Goal: Task Accomplishment & Management: Complete application form

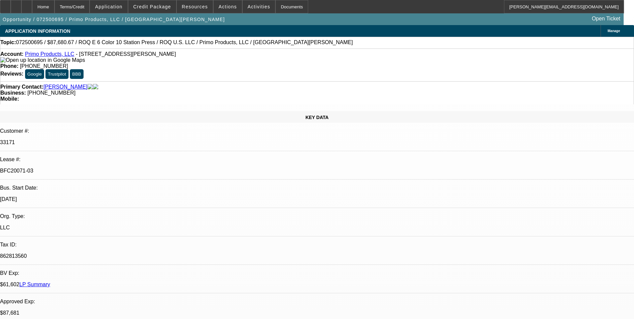
select select "0"
select select "2"
select select "0.1"
select select "4"
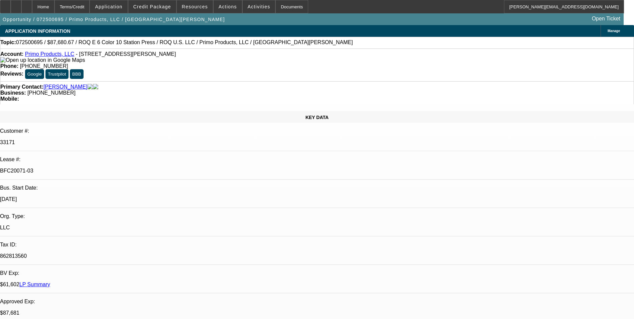
select select "0"
select select "2"
select select "0.1"
select select "4"
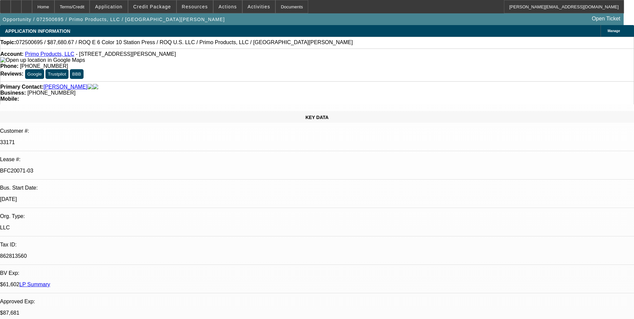
select select "0"
select select "2"
select select "0.1"
select select "4"
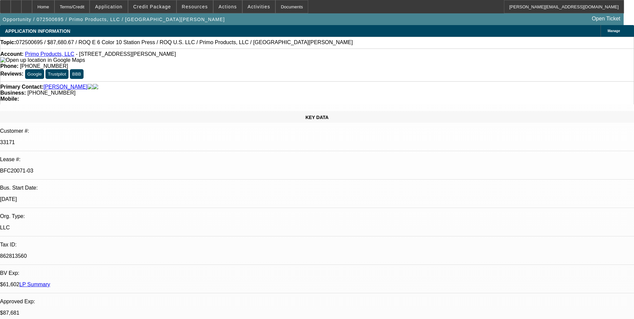
select select "0"
select select "2"
select select "0.1"
select select "4"
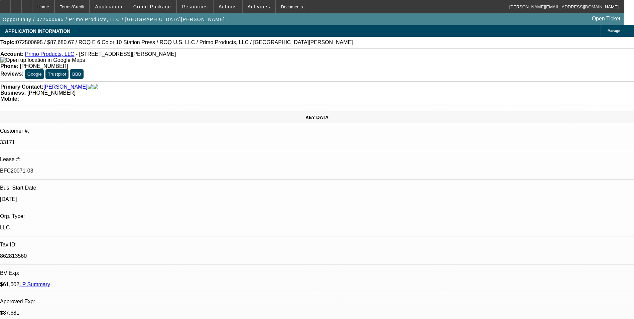
scroll to position [100, 0]
select select "0"
select select "2"
select select "0"
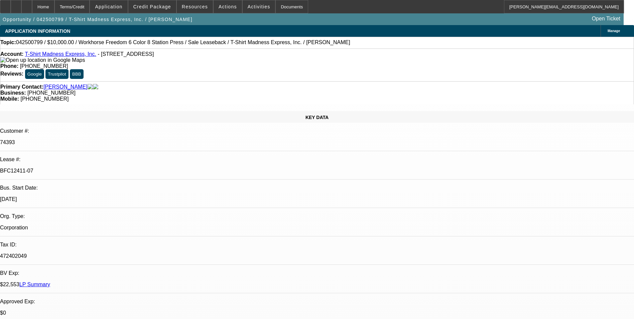
select select "2"
select select "0"
select select "2"
select select "0"
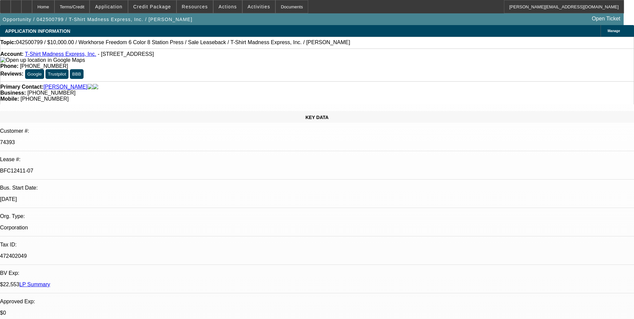
select select "2"
select select "0"
select select "2"
select select "0"
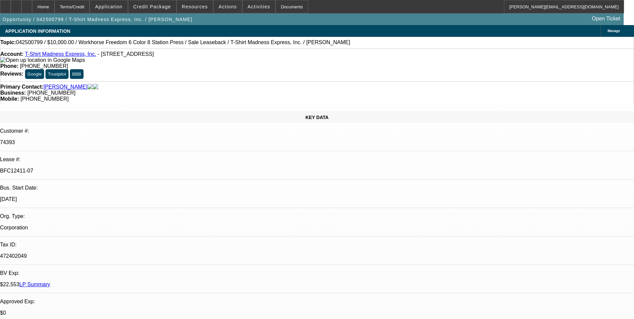
select select "2"
select select "0"
select select "2"
select select "0"
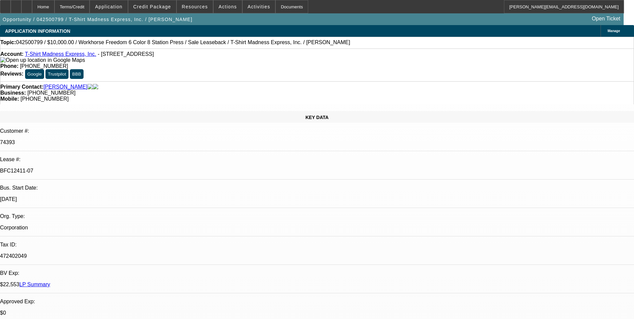
select select "2"
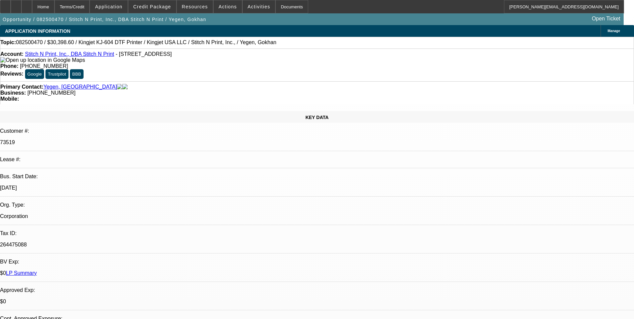
select select "0"
select select "2"
select select "0"
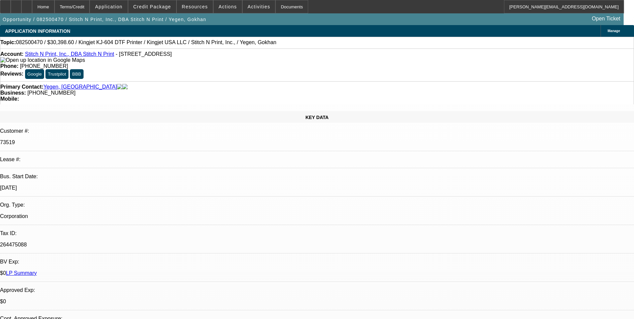
select select "0"
select select "2"
select select "0"
select select "2"
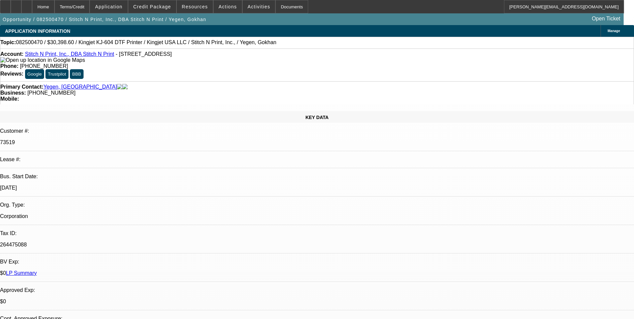
select select "2"
select select "0"
select select "2"
select select "0"
select select "2"
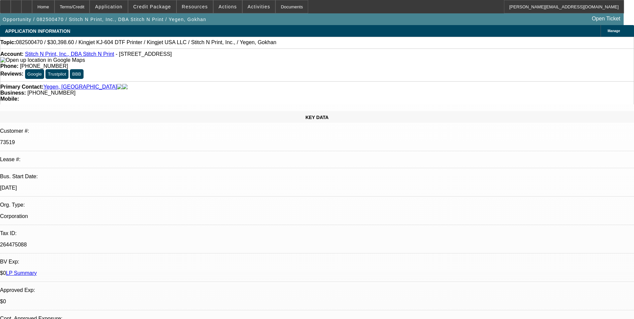
select select "2"
select select "0"
select select "2"
click at [32, 7] on div at bounding box center [26, 6] width 11 height 13
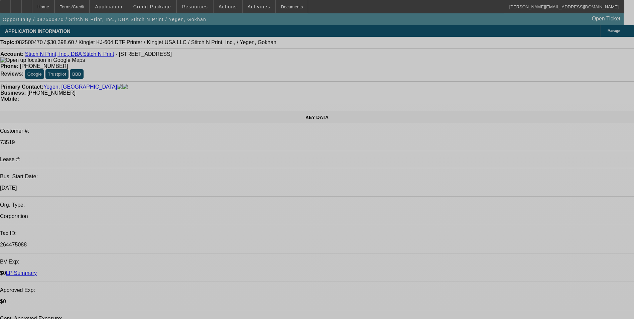
select select "0"
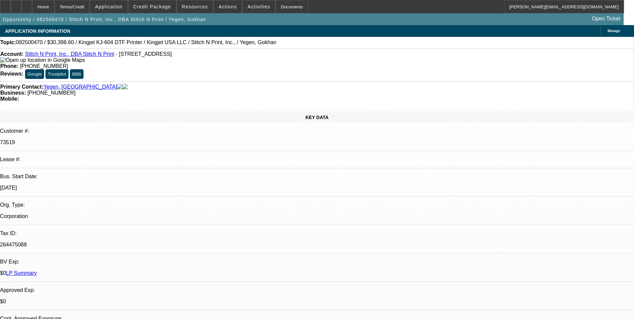
select select "0"
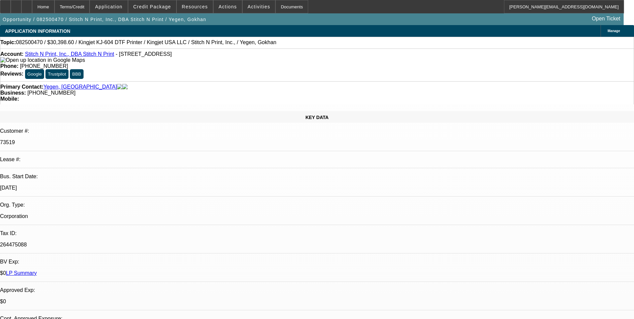
select select "0"
select select "2"
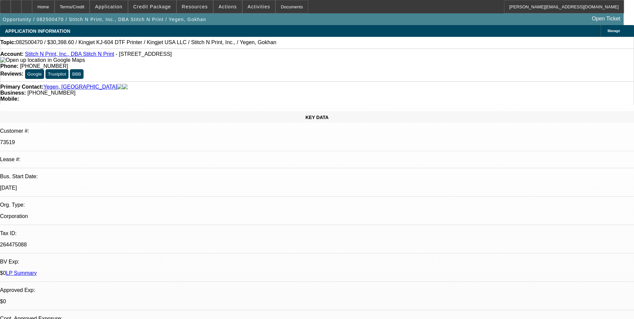
select select "0"
select select "1"
select select "2"
select select "1"
select select "2"
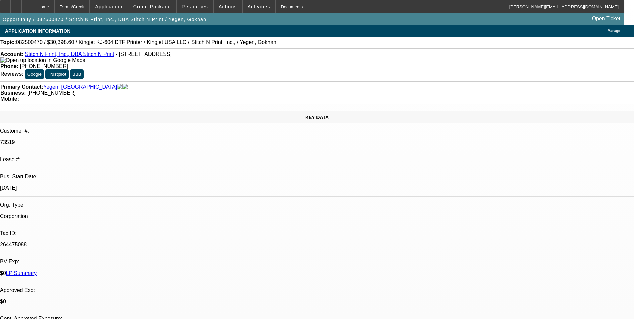
select select "1"
select select "2"
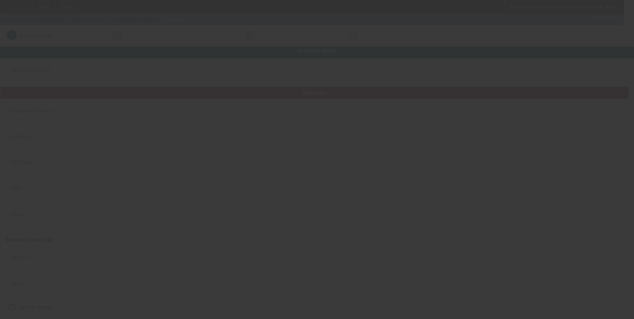
type input "Coffee Freq LLC"
type input "[STREET_ADDRESS]"
type input "82520"
type input "Lander"
type input "[PHONE_NUMBER]"
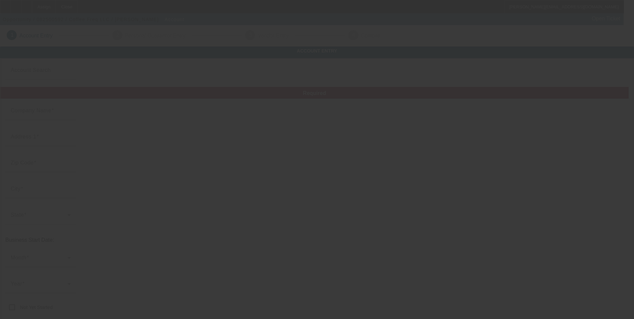
type input "[EMAIL_ADDRESS][DOMAIN_NAME]"
type input "[US_EMPLOYER_IDENTIFICATION_NUMBER]"
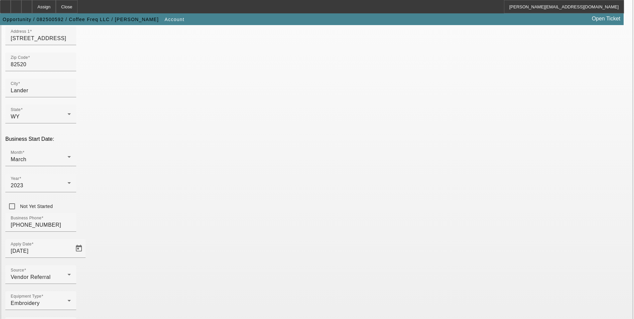
scroll to position [109, 0]
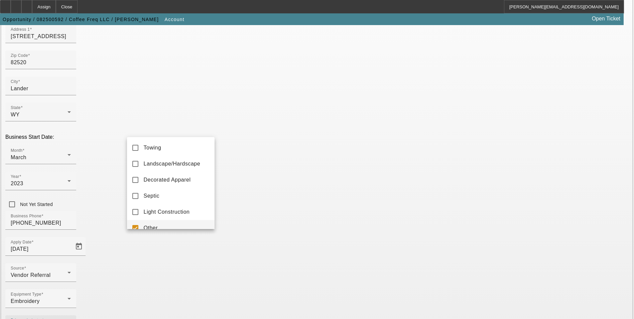
scroll to position [7, 0]
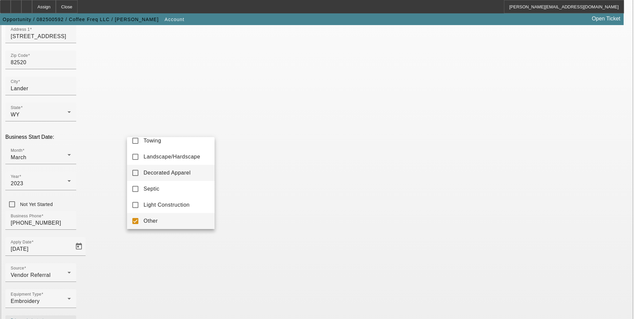
click at [183, 170] on span "Decorated Apparel" at bounding box center [167, 173] width 47 height 8
click at [138, 219] on mat-option "Other" at bounding box center [171, 221] width 88 height 16
click at [247, 220] on div at bounding box center [317, 159] width 634 height 319
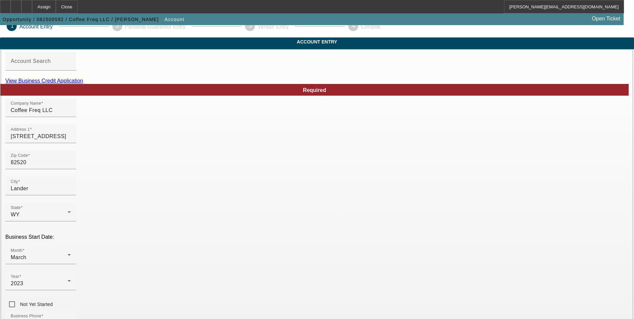
scroll to position [9, 0]
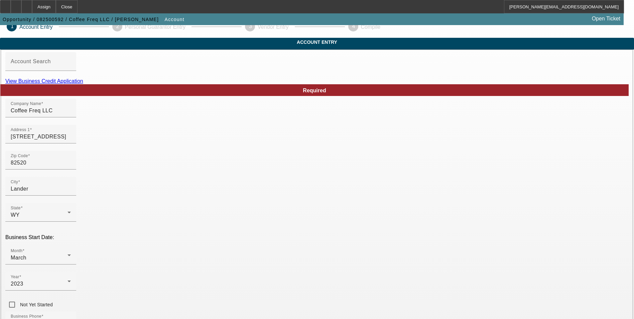
click at [83, 84] on link "View Business Credit Application" at bounding box center [44, 81] width 78 height 6
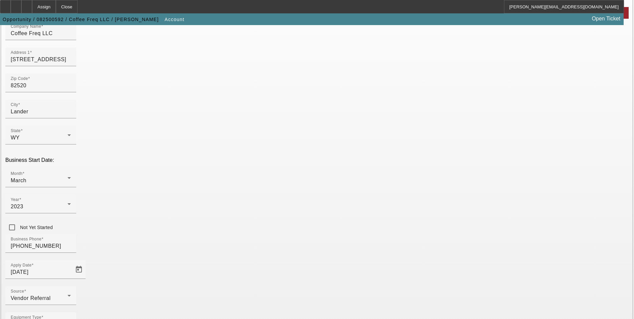
scroll to position [109, 0]
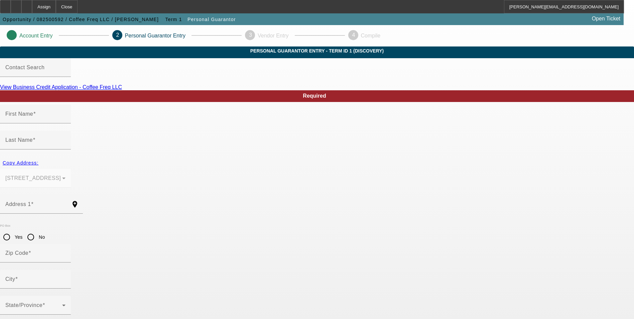
type input "[PERSON_NAME]"
type input "862 Heritage Road"
radio input "true"
type input "82520"
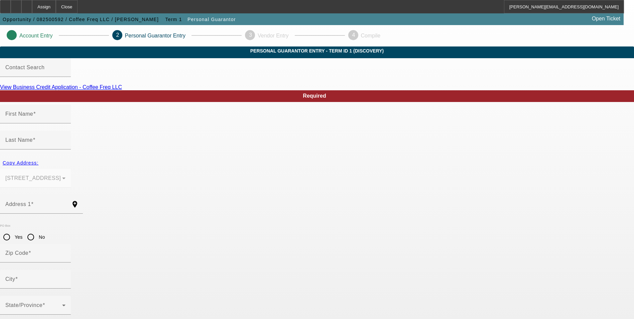
type input "Lander"
type input "(307) 349-3759"
type input "50"
type input "520-84-0439"
type input "[EMAIL_ADDRESS][DOMAIN_NAME]"
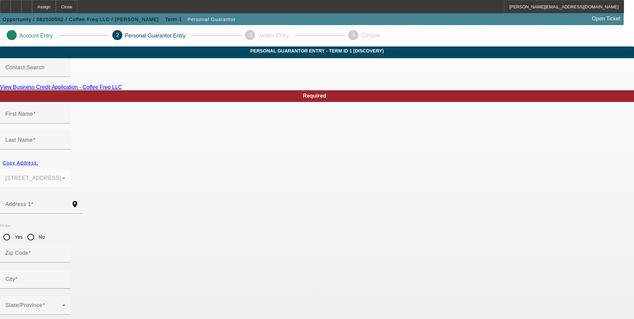
type input "[PHONE_NUMBER]"
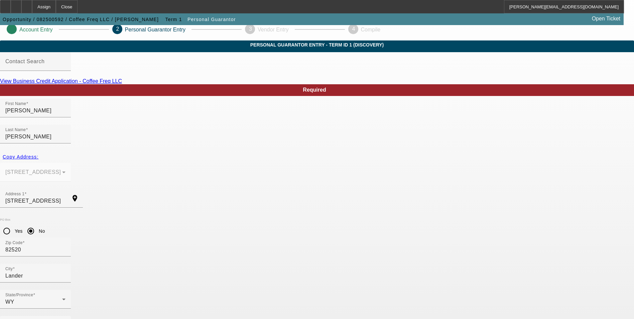
scroll to position [8, 0]
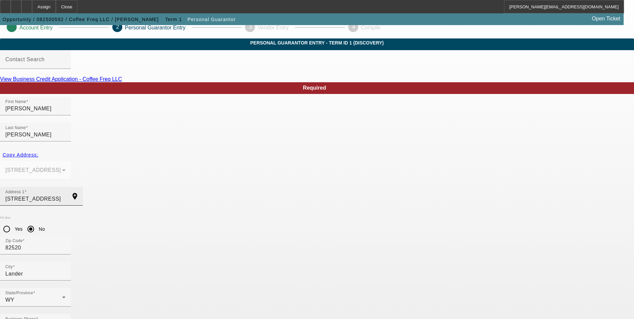
click at [66, 195] on input "862 Heritage Road" at bounding box center [35, 199] width 60 height 8
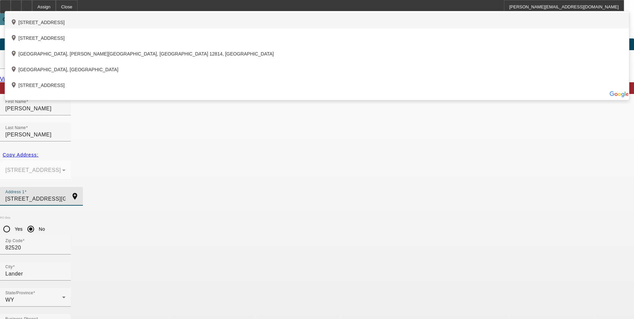
click at [217, 28] on div "add_location 862 Heritage Road, Lander, WY 82520, US" at bounding box center [317, 21] width 624 height 16
type input "862 Heritage Road"
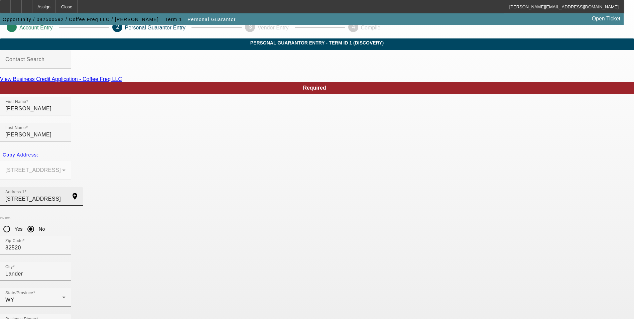
drag, startPoint x: 363, startPoint y: 179, endPoint x: 268, endPoint y: 181, distance: 95.7
paste input "[PHONE_NUMBER]"
type input "[PHONE_NUMBER]"
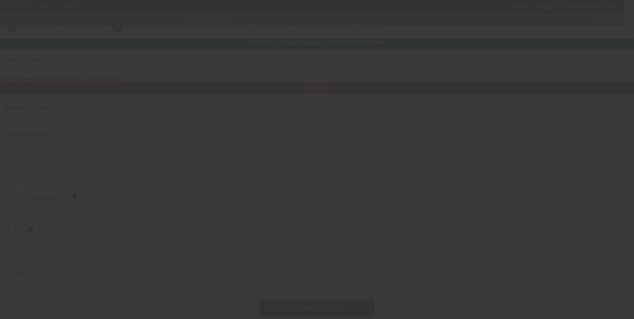
type input "Aubrey"
type input "Harms"
type input "[STREET_ADDRESS]"
type input "82520"
type input "Lander"
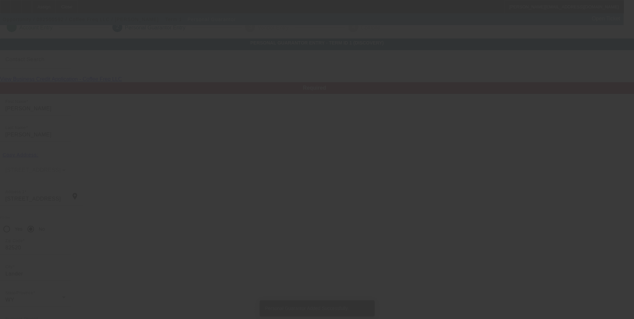
type input "(818) 983-1185"
type input "50"
type input "517-13-4761"
type input "aubreyharms@mac.com"
type input "(307) 349-3759"
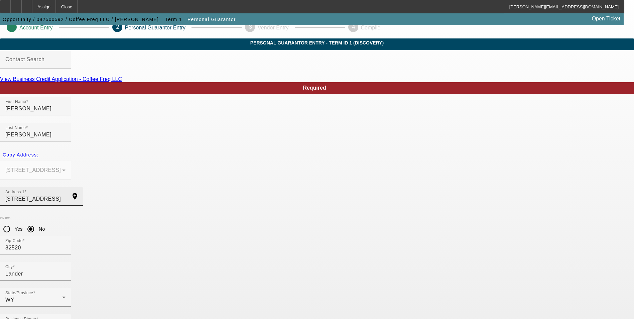
click at [66, 195] on input "862 Heritage Road" at bounding box center [35, 199] width 60 height 8
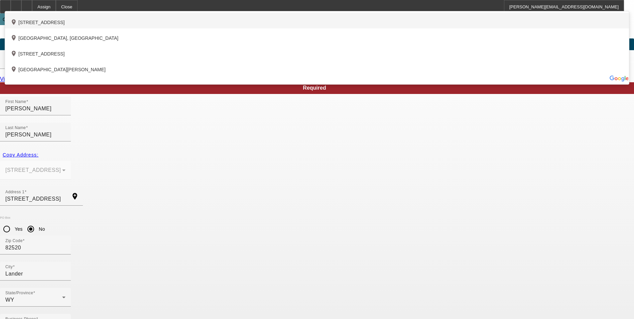
click at [204, 28] on div "add_location 862 Heritage Road, Lander, WY 82520, US" at bounding box center [317, 21] width 624 height 16
type input "862 Heritage Road"
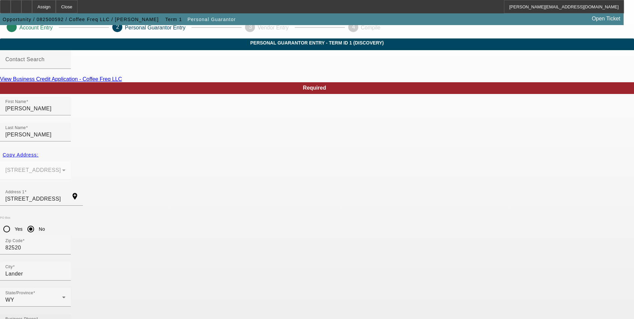
paste input "(818) 983-1185"
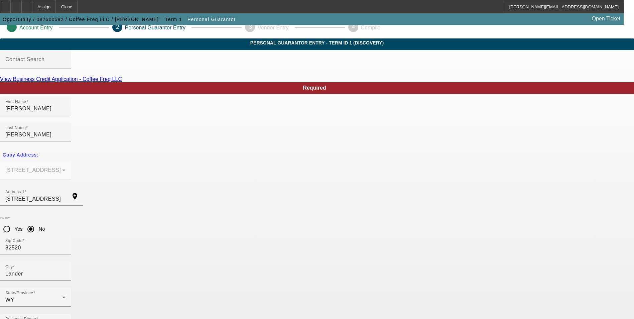
type input "(818) 983-1185"
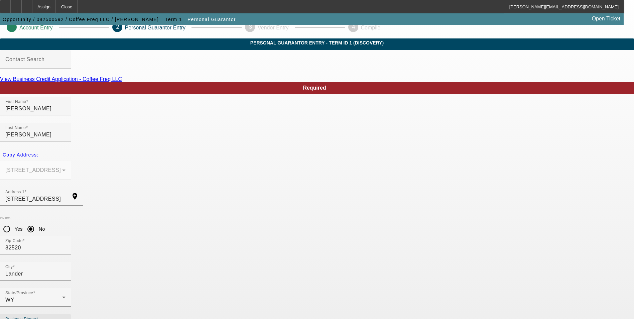
drag, startPoint x: 193, startPoint y: 258, endPoint x: 193, endPoint y: 252, distance: 6.0
paste input "(307) 349-3759"
type input "(307) 349-3759"
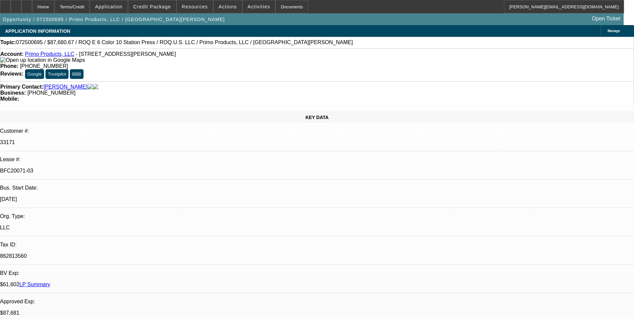
select select "0"
select select "2"
select select "0.1"
select select "4"
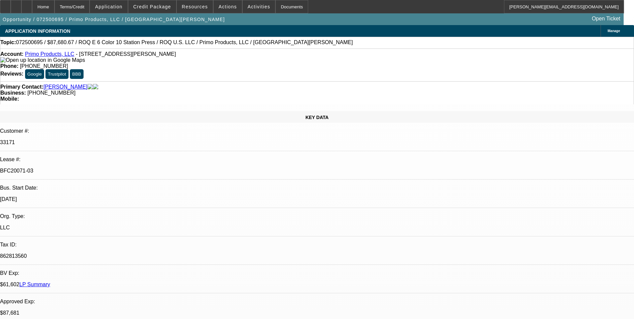
select select "0"
select select "2"
select select "0.1"
select select "4"
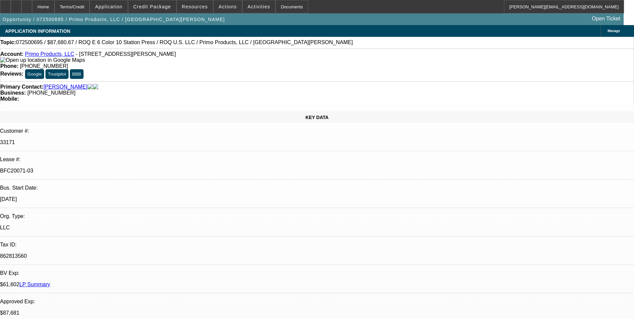
select select "0"
select select "2"
select select "0.1"
select select "4"
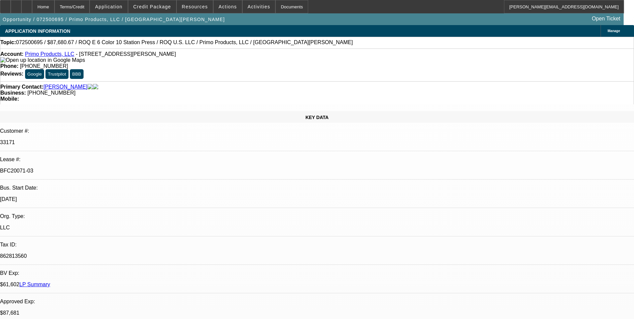
select select "0"
select select "2"
select select "0.1"
select select "4"
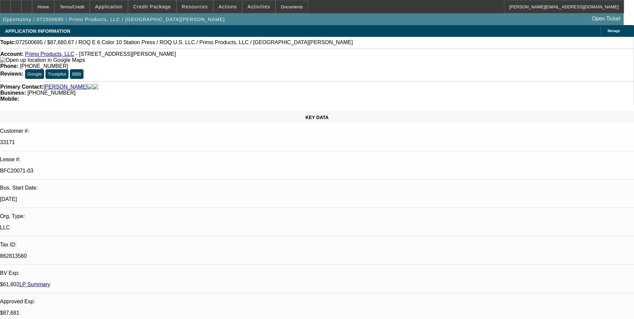
scroll to position [100, 0]
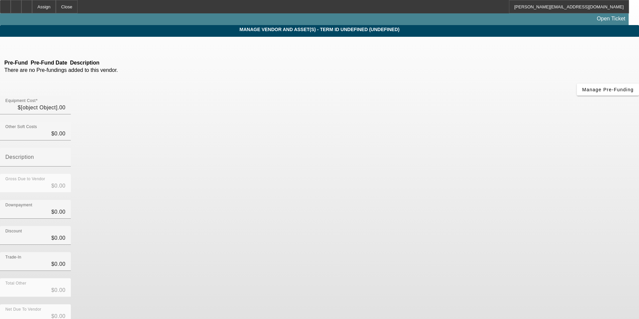
type input "$21,190.00"
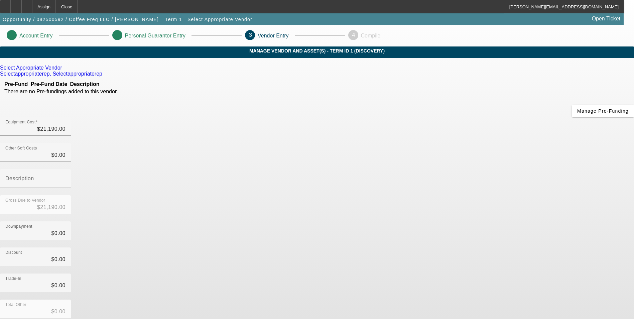
click at [64, 71] on icon at bounding box center [64, 68] width 0 height 6
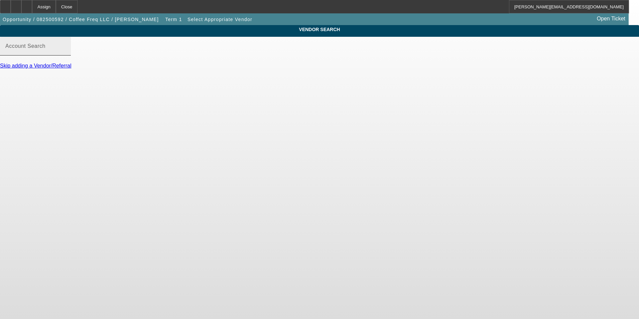
click at [66, 53] on input "Account Search" at bounding box center [35, 49] width 60 height 8
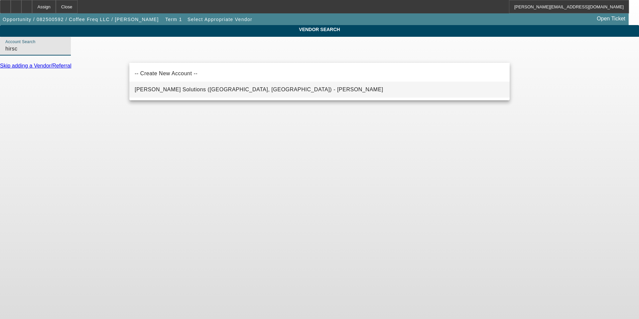
click at [197, 86] on span "Hirsch Solutions (Huntersville, NC) - Janowski, Kristof" at bounding box center [259, 90] width 249 height 8
type input "Hirsch Solutions (Huntersville, NC) - Janowski, Kristof"
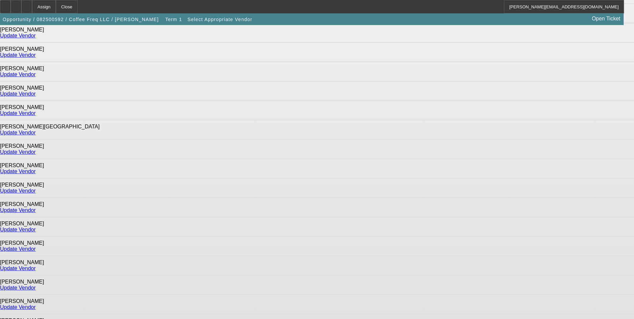
scroll to position [401, 0]
click at [36, 168] on link "Update Vendor" at bounding box center [18, 171] width 36 height 6
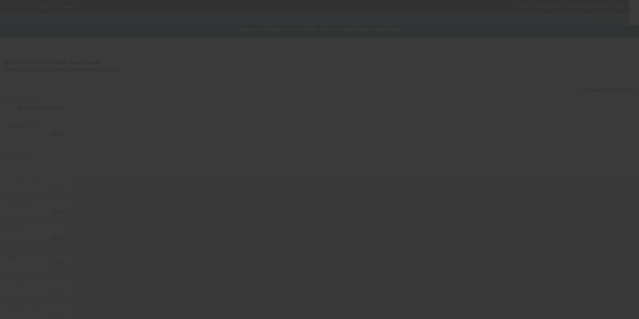
type input "$21,190.00"
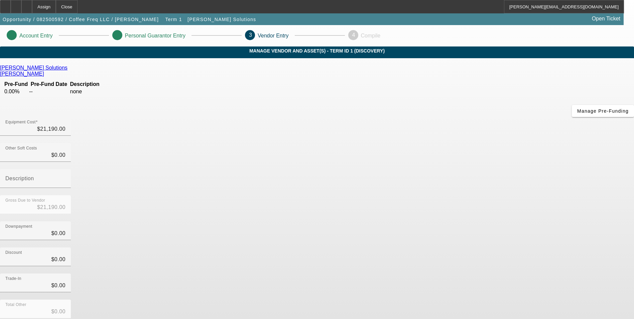
scroll to position [22, 0]
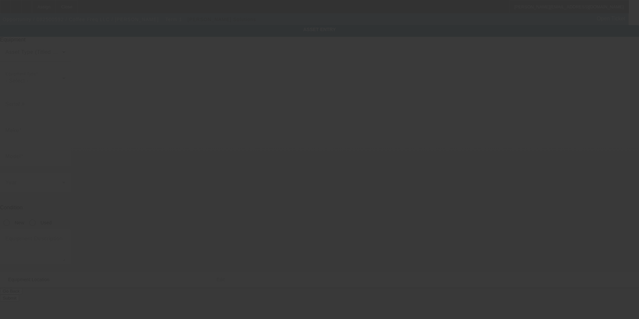
type textarea "single head embroidery machine; Make: Tajima TMBP2-SC; Model: Tajima TMBP2-SC"
type input "862 Heritage Road"
type input "Lander"
type input "82520"
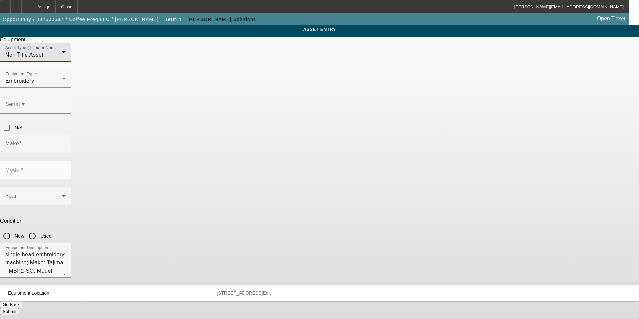
click at [62, 59] on div "Non Title Asset" at bounding box center [33, 55] width 57 height 8
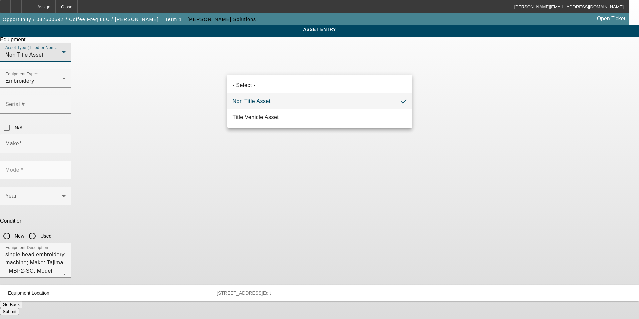
click at [507, 114] on div at bounding box center [319, 159] width 639 height 319
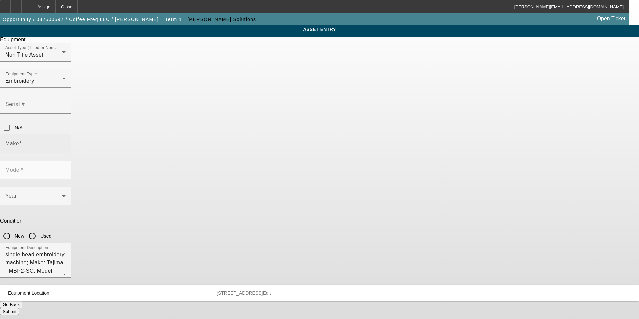
click at [66, 142] on input "Make" at bounding box center [35, 146] width 60 height 8
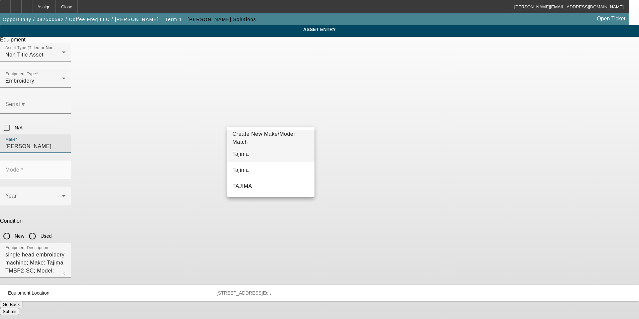
drag, startPoint x: 248, startPoint y: 153, endPoint x: 335, endPoint y: 126, distance: 91.3
click at [248, 153] on mat-option "Tajima" at bounding box center [271, 154] width 88 height 16
type input "Tajima"
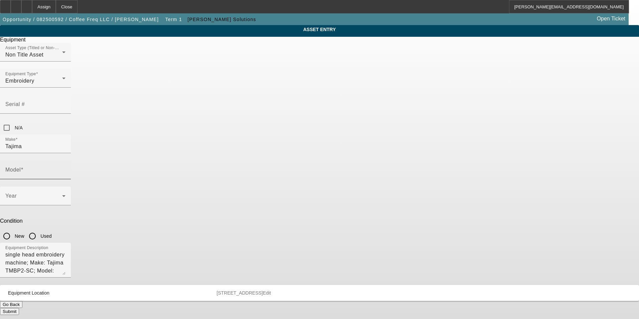
click at [66, 161] on div "Model" at bounding box center [35, 170] width 60 height 19
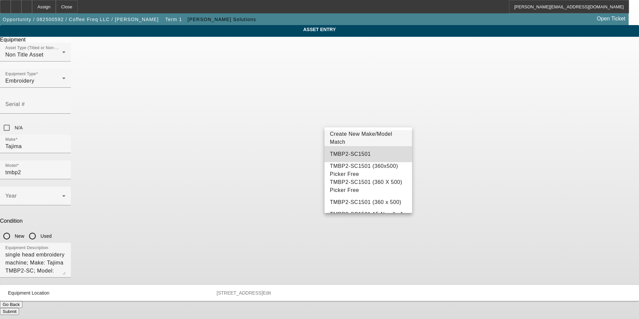
click at [380, 153] on mat-option "TMBP2-SC1501" at bounding box center [369, 154] width 88 height 16
type input "TMBP2-SC1501"
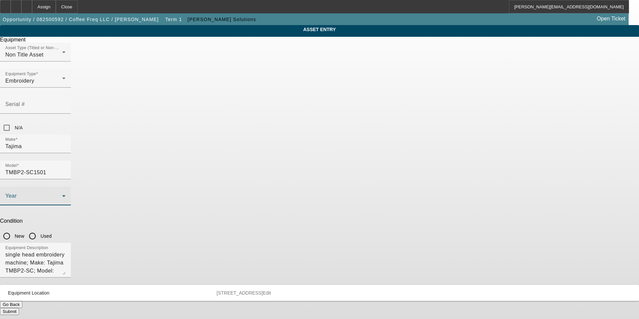
click at [62, 195] on span at bounding box center [33, 199] width 57 height 8
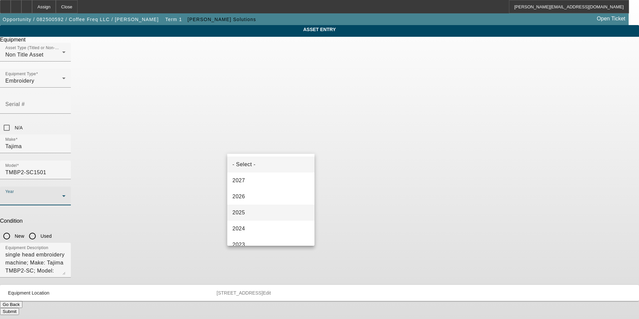
drag, startPoint x: 239, startPoint y: 210, endPoint x: 265, endPoint y: 199, distance: 28.6
click at [241, 210] on span "2025" at bounding box center [239, 213] width 13 height 8
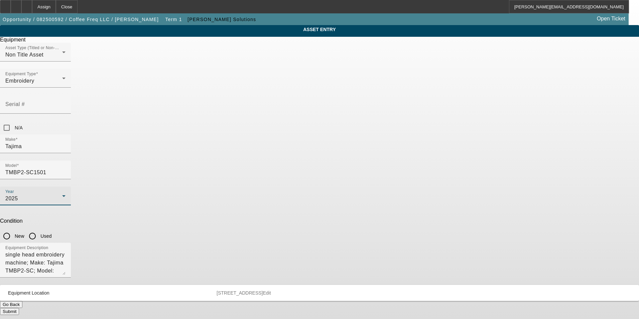
click at [13, 229] on input "New" at bounding box center [6, 235] width 13 height 13
radio input "true"
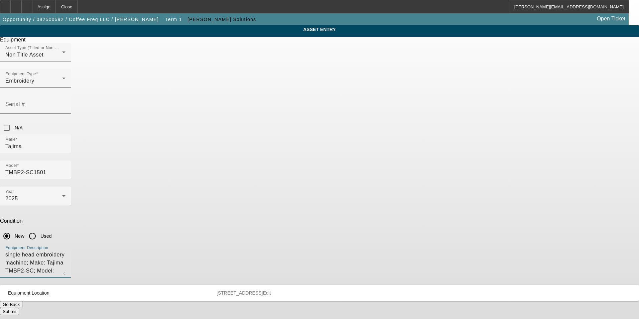
drag, startPoint x: 266, startPoint y: 183, endPoint x: 211, endPoint y: 170, distance: 56.4
click at [211, 173] on div "ASSET ENTRY Delete asset Equipment Asset Type (Titled or Non-Titled) Non Title …" at bounding box center [319, 170] width 639 height 290
drag, startPoint x: 401, startPoint y: 177, endPoint x: 156, endPoint y: 174, distance: 245.4
click at [156, 174] on div "ASSET ENTRY Delete asset Equipment Asset Type (Titled or Non-Titled) Non Title …" at bounding box center [319, 170] width 639 height 290
type textarea "new single head embroidery machine"
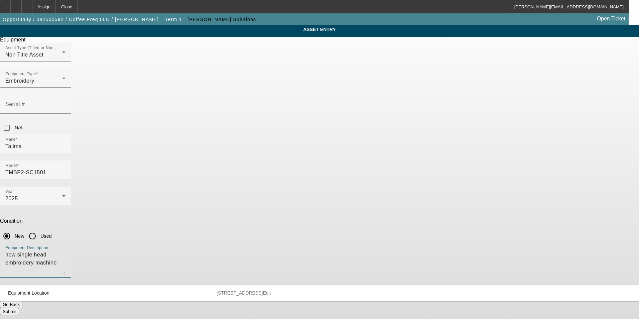
click at [19, 308] on button "Submit" at bounding box center [9, 311] width 19 height 7
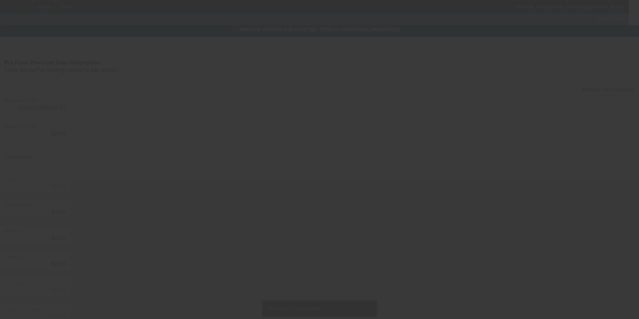
type input "$21,190.00"
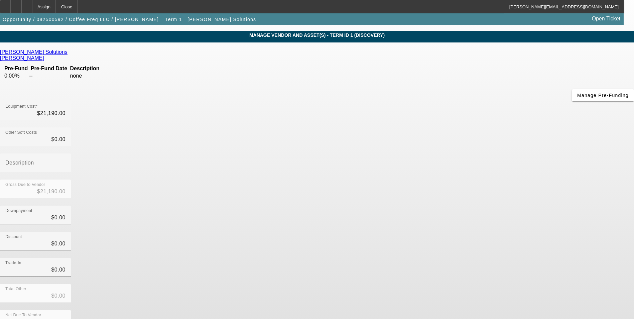
scroll to position [22, 0]
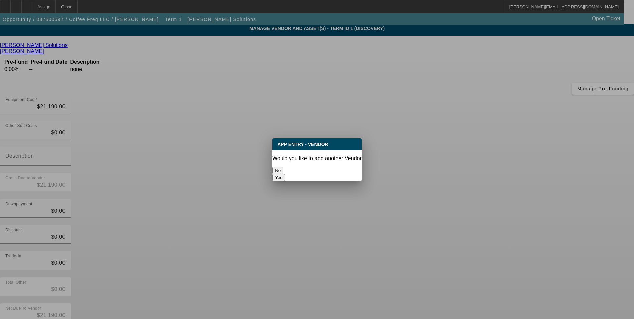
scroll to position [0, 0]
click at [284, 167] on button "No" at bounding box center [278, 170] width 11 height 7
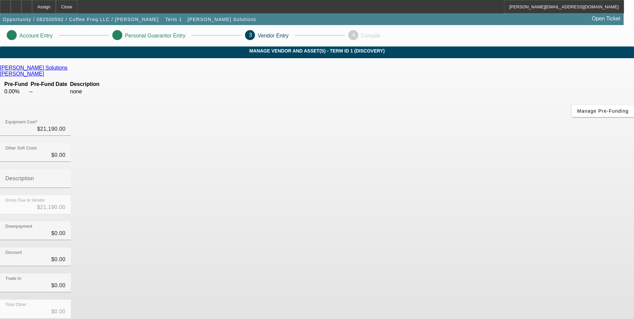
scroll to position [22, 0]
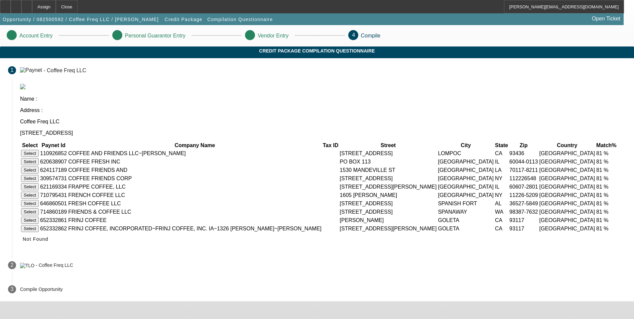
scroll to position [14, 0]
click at [48, 242] on span "Not Found" at bounding box center [36, 238] width 26 height 5
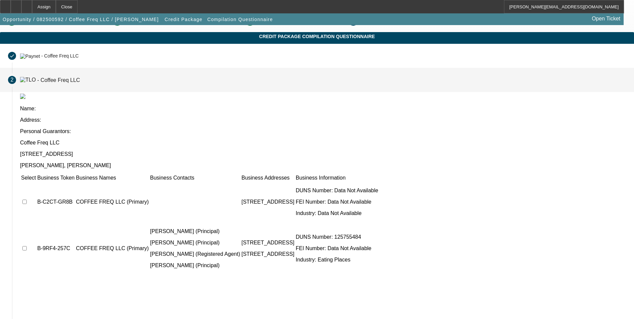
click at [27, 200] on input "checkbox" at bounding box center [24, 202] width 4 height 4
checkbox input "true"
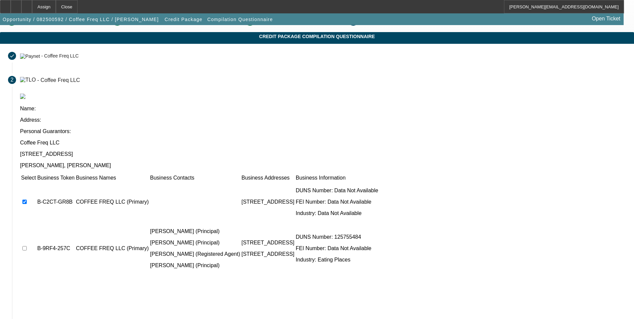
click at [27, 246] on input "checkbox" at bounding box center [24, 248] width 4 height 4
checkbox input "true"
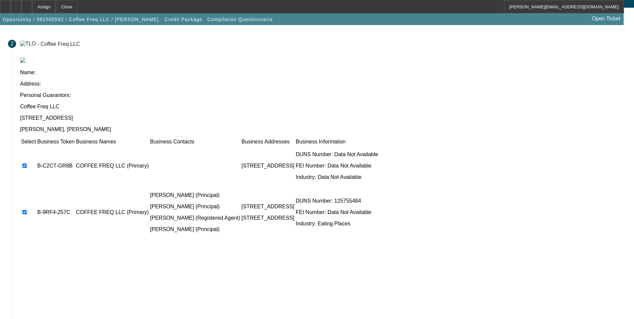
scroll to position [51, 0]
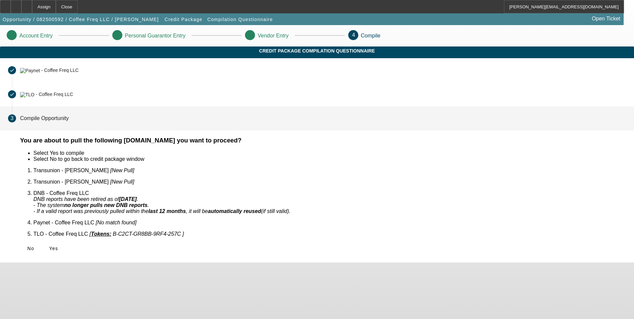
scroll to position [0, 0]
click at [49, 246] on icon at bounding box center [49, 248] width 0 height 5
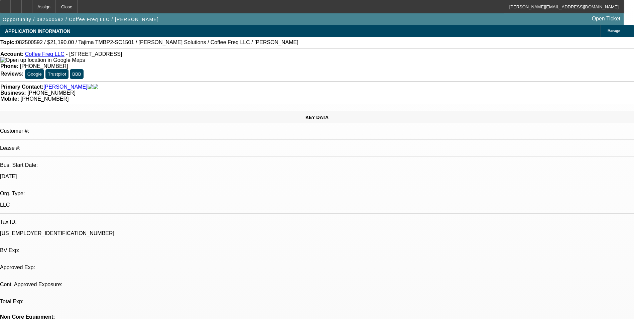
select select "0"
select select "2"
select select "0.1"
select select "4"
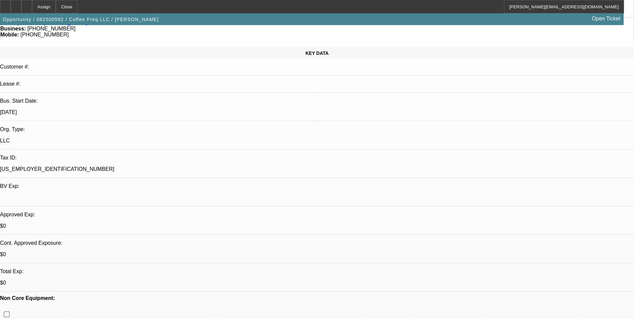
scroll to position [67, 0]
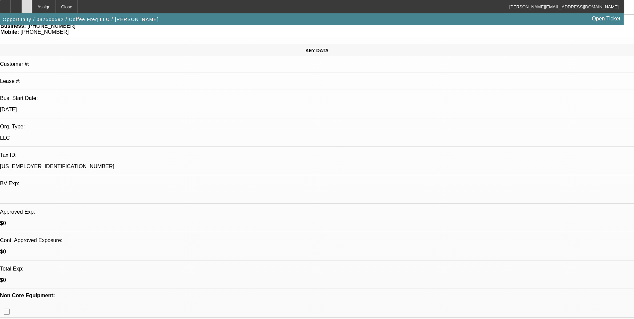
click at [32, 4] on div at bounding box center [26, 6] width 11 height 13
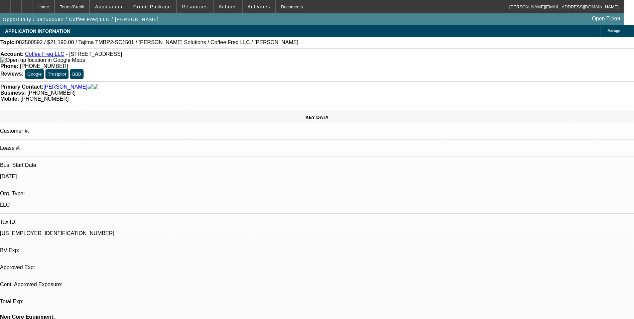
select select "0"
select select "2"
select select "0.1"
select select "4"
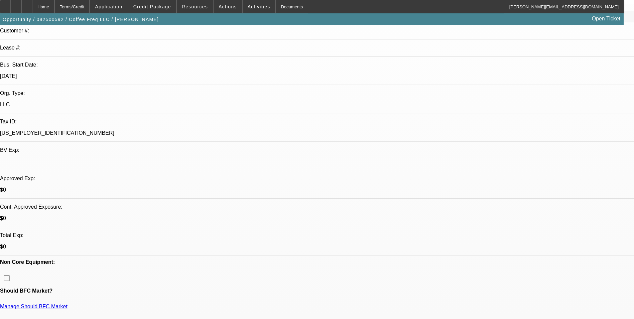
scroll to position [134, 0]
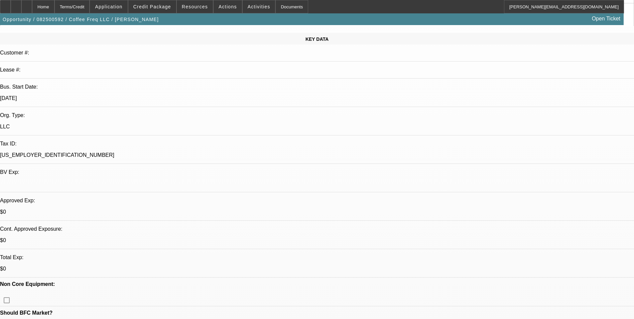
scroll to position [0, 0]
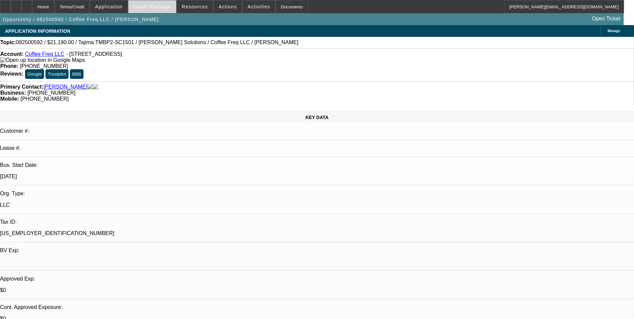
click at [157, 10] on span at bounding box center [152, 7] width 48 height 16
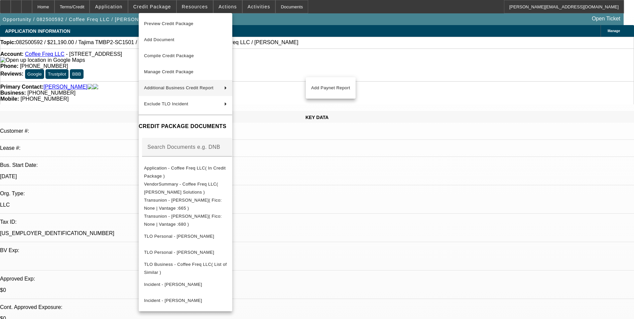
click at [397, 206] on div at bounding box center [317, 159] width 634 height 319
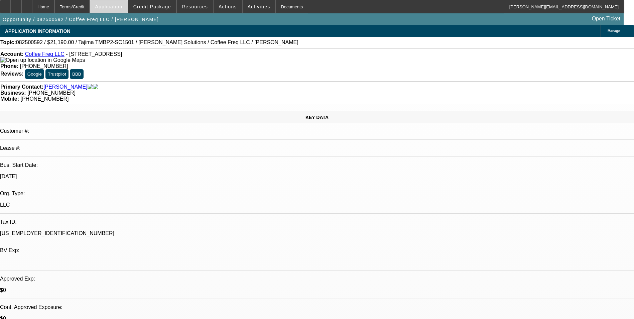
click at [122, 8] on span "Application" at bounding box center [108, 6] width 27 height 5
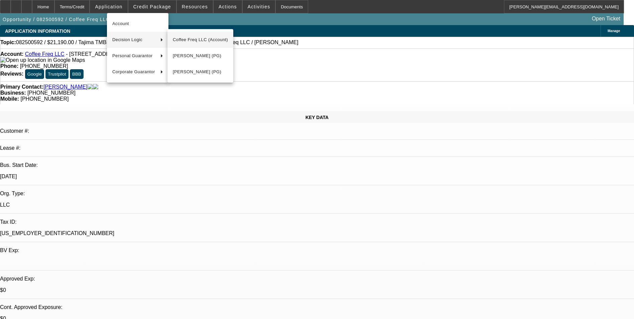
click at [181, 39] on span "Coffee Freq LLC (Account)" at bounding box center [200, 40] width 55 height 8
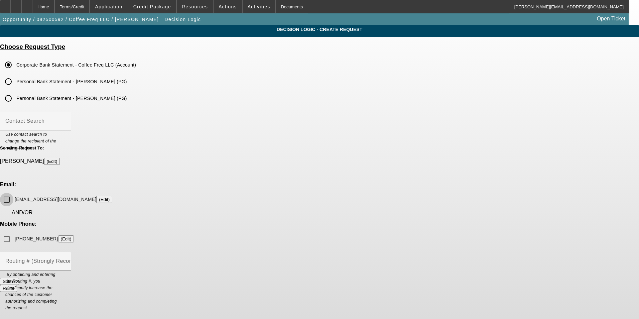
click at [13, 193] on input "landercoffeeco@coffeefreq.com (Edit)" at bounding box center [6, 199] width 13 height 13
click at [19, 278] on button "Submit" at bounding box center [9, 281] width 19 height 7
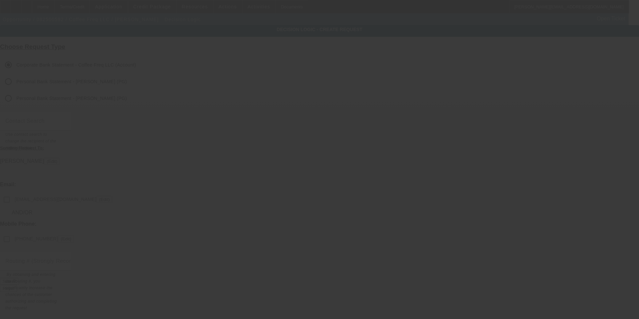
checkbox input "false"
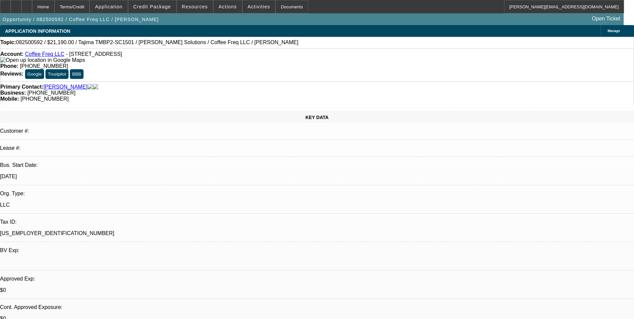
select select "0"
select select "2"
select select "0.1"
select select "4"
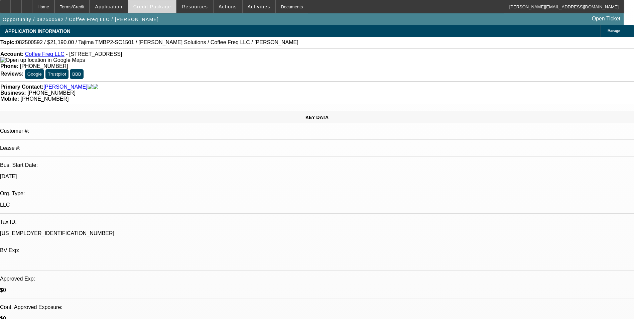
click at [165, 7] on span "Credit Package" at bounding box center [152, 6] width 38 height 5
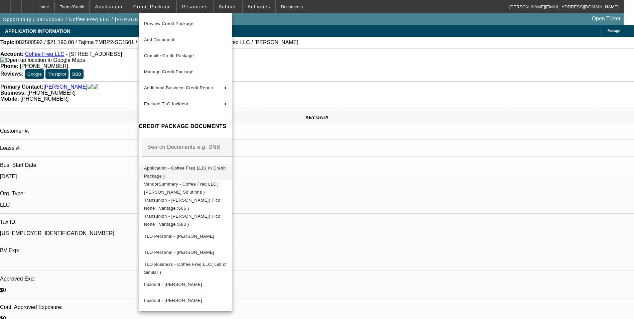
click at [195, 169] on span "Application - Coffee Freq LLC( In Credit Package )" at bounding box center [185, 172] width 82 height 13
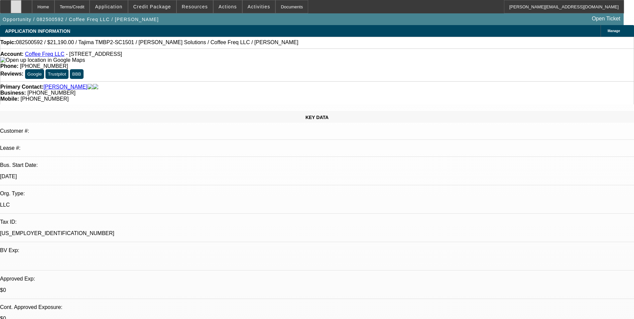
click at [21, 9] on div at bounding box center [16, 6] width 11 height 13
click at [147, 10] on span at bounding box center [152, 7] width 48 height 16
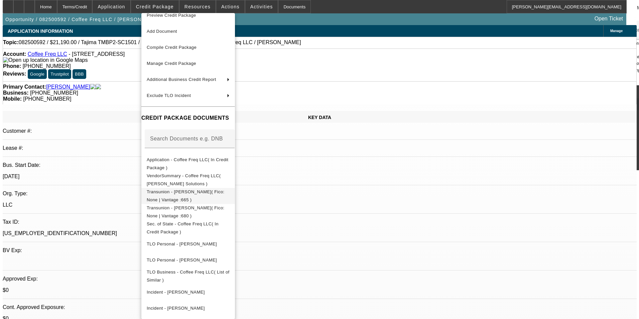
scroll to position [11, 0]
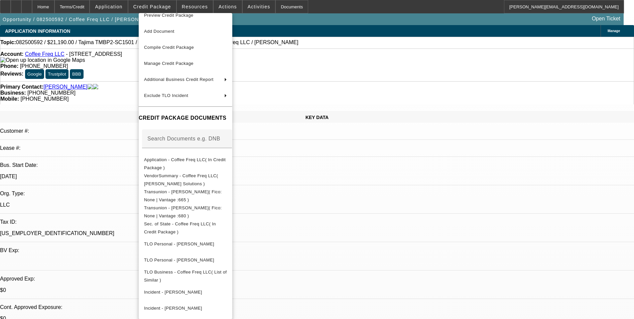
drag, startPoint x: 346, startPoint y: 201, endPoint x: 355, endPoint y: 172, distance: 30.0
click at [346, 199] on div at bounding box center [317, 159] width 634 height 319
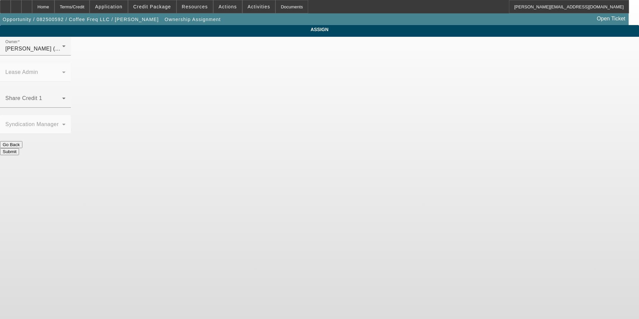
click at [66, 89] on div "Share Credit 1" at bounding box center [35, 98] width 60 height 19
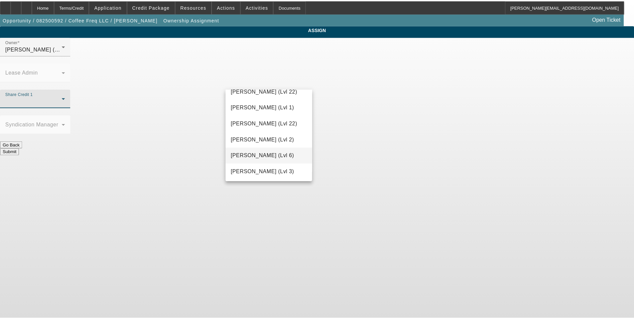
scroll to position [875, 0]
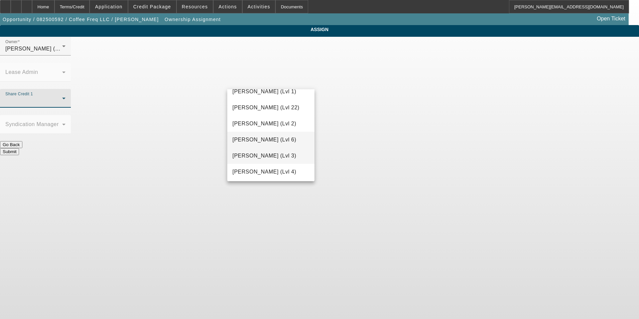
click at [277, 157] on span "Wesolowski, Tyler (Lvl 3)" at bounding box center [265, 156] width 64 height 8
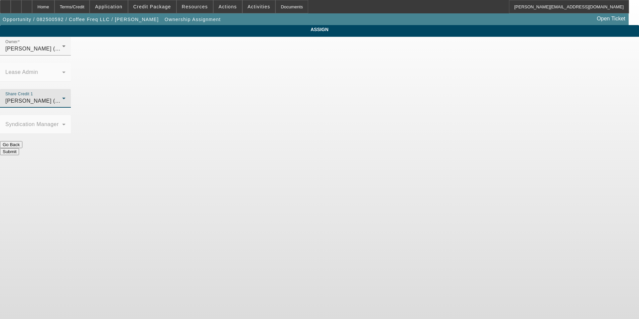
click at [19, 148] on button "Submit" at bounding box center [9, 151] width 19 height 7
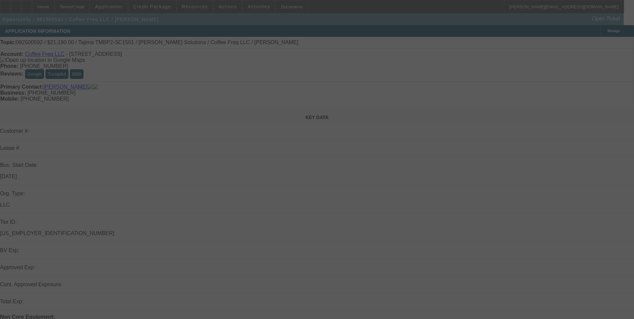
select select "0"
select select "2"
select select "0.1"
select select "4"
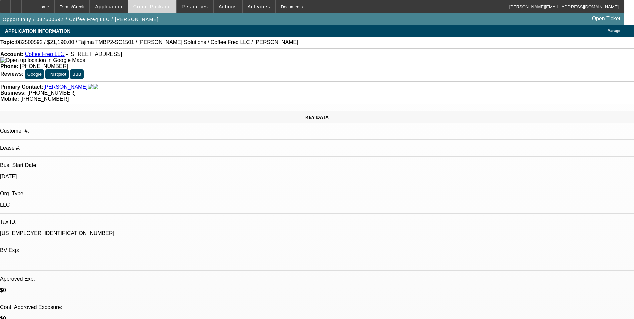
click at [157, 10] on span at bounding box center [152, 7] width 48 height 16
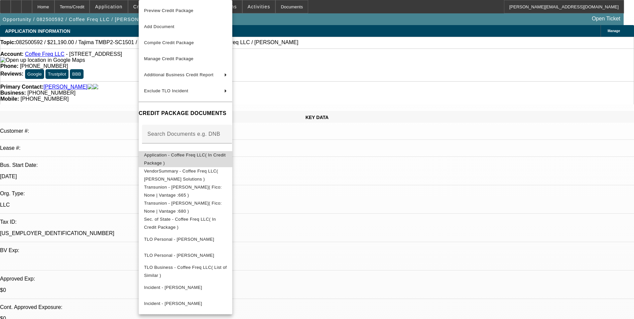
click at [189, 154] on span "Application - Coffee Freq LLC( In Credit Package )" at bounding box center [185, 158] width 82 height 13
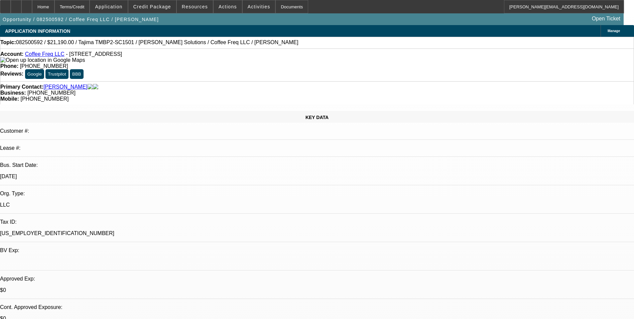
click at [85, 62] on icon at bounding box center [85, 60] width 0 height 6
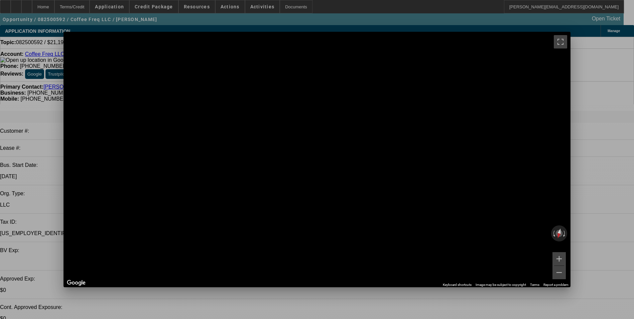
click at [565, 38] on span "Close" at bounding box center [562, 38] width 9 height 4
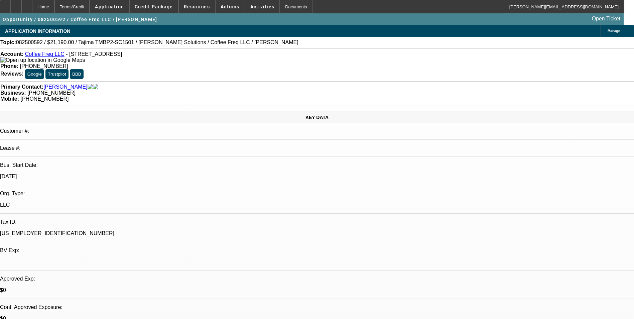
click at [13, 61] on img at bounding box center [42, 60] width 85 height 6
click at [158, 7] on span "Credit Package" at bounding box center [154, 6] width 38 height 5
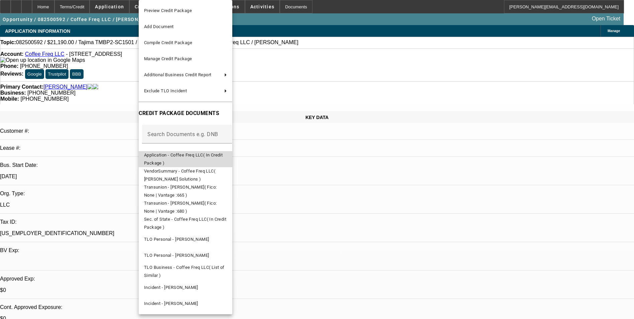
click at [199, 157] on span "Application - Coffee Freq LLC( In Credit Package )" at bounding box center [183, 158] width 79 height 13
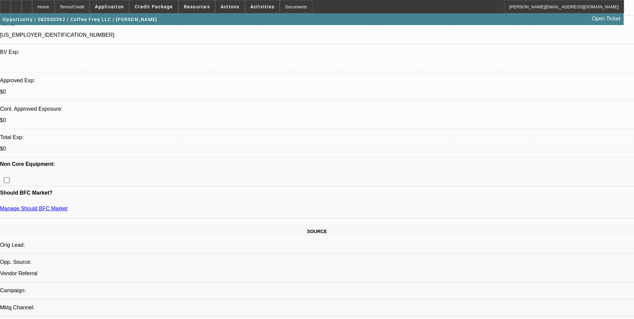
scroll to position [234, 0]
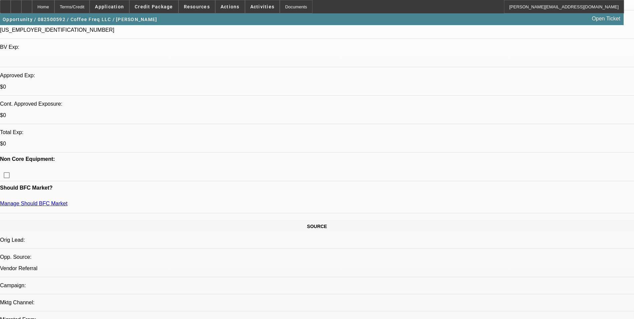
scroll to position [134, 0]
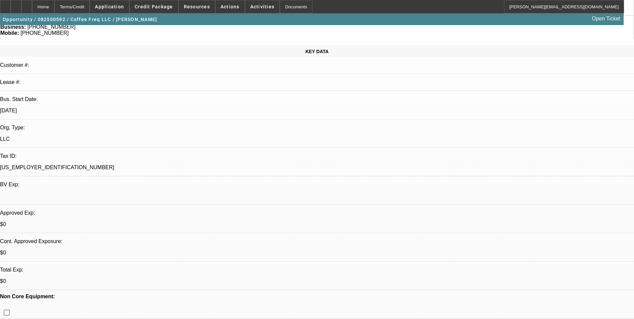
scroll to position [0, 0]
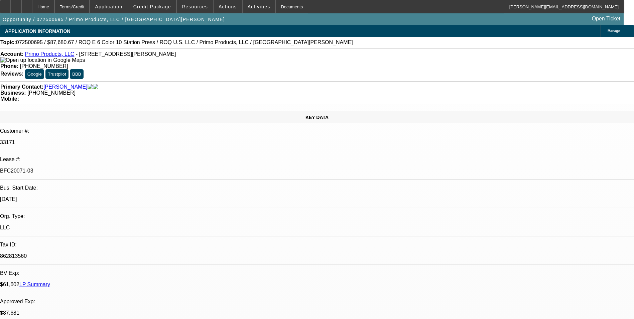
select select "0"
select select "2"
select select "0.1"
select select "4"
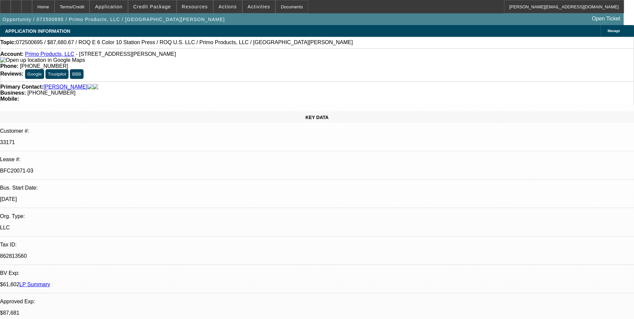
select select "0"
select select "2"
select select "0.1"
select select "4"
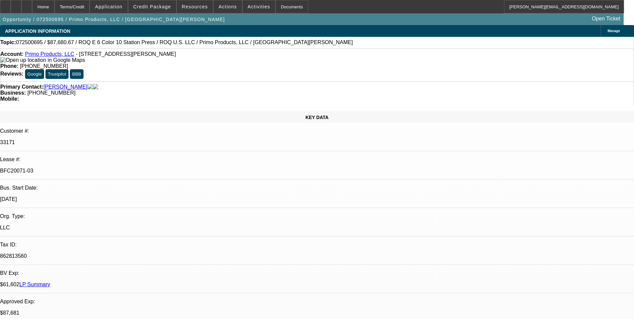
select select "0"
select select "2"
select select "0.1"
select select "4"
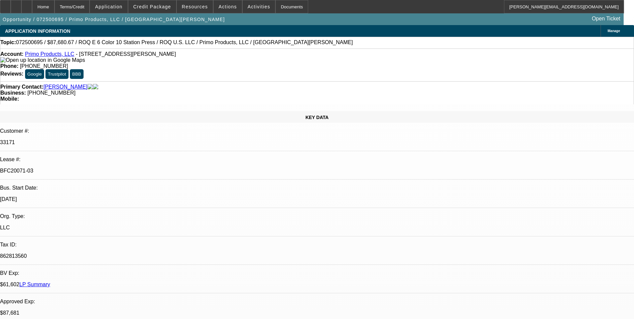
select select "0"
select select "2"
select select "0.1"
select select "4"
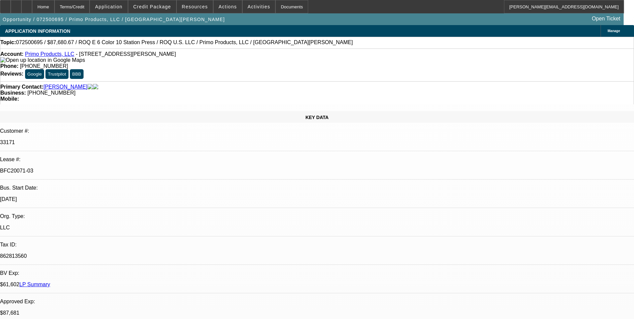
scroll to position [100, 0]
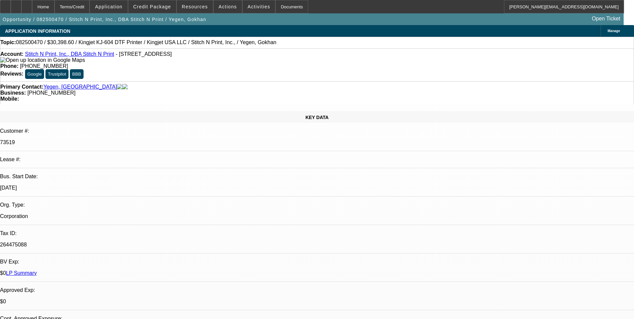
select select "0"
select select "2"
select select "0"
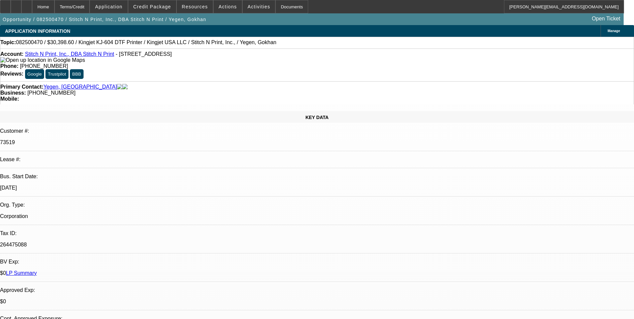
select select "0"
select select "2"
select select "0"
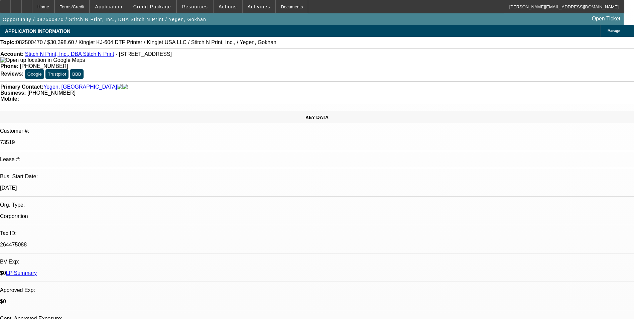
select select "0"
select select "2"
select select "0"
select select "2"
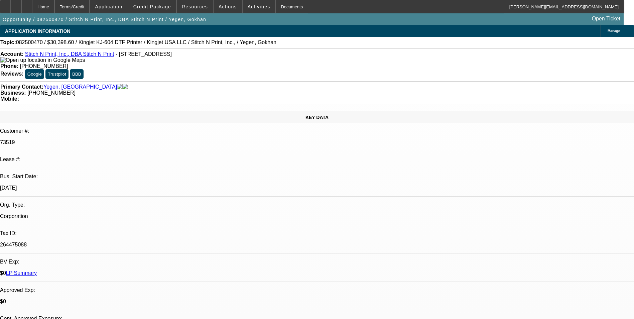
select select "0"
select select "2"
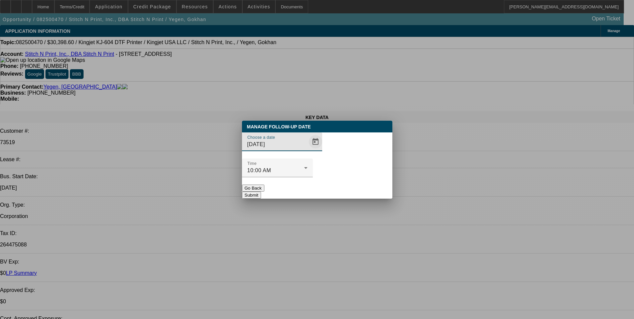
click at [308, 150] on span "Open calendar" at bounding box center [316, 142] width 16 height 16
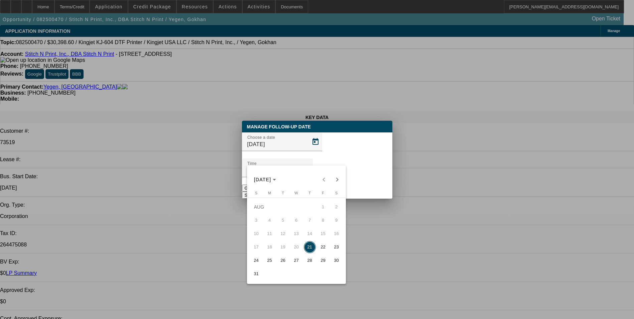
click at [271, 262] on span "25" at bounding box center [270, 260] width 12 height 12
type input "8/25/2025"
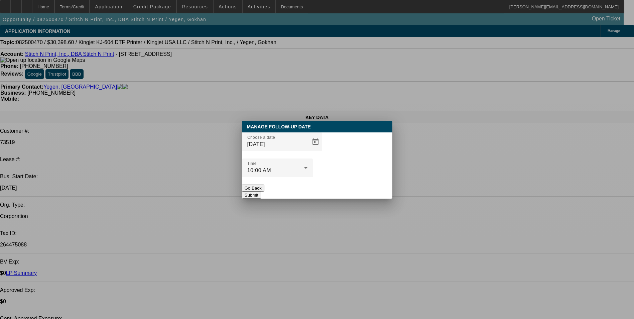
click at [261, 192] on button "Submit" at bounding box center [251, 195] width 19 height 7
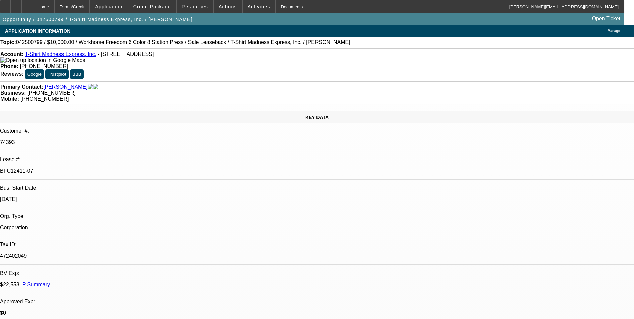
select select "0"
select select "2"
select select "0"
select select "2"
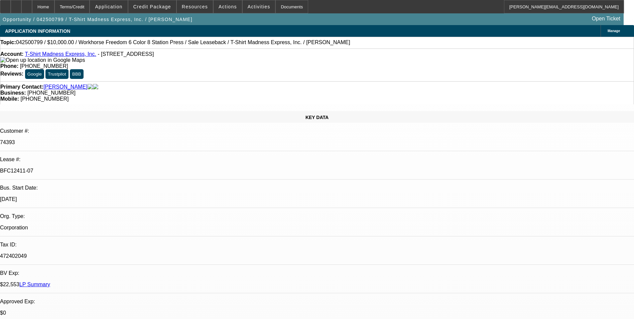
select select "0"
select select "2"
select select "0"
select select "2"
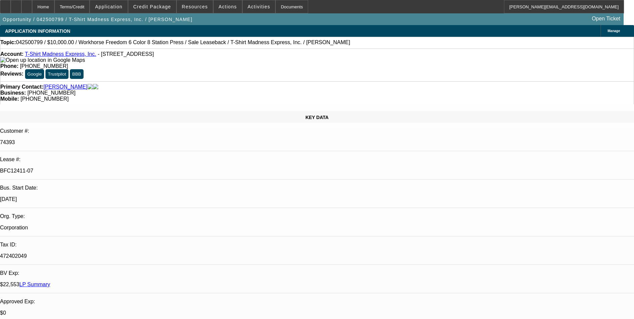
select select "0"
select select "2"
select select "0"
select select "2"
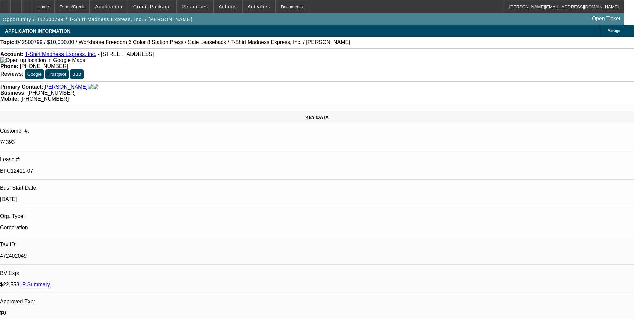
select select "0"
select select "2"
select select "0"
select select "2"
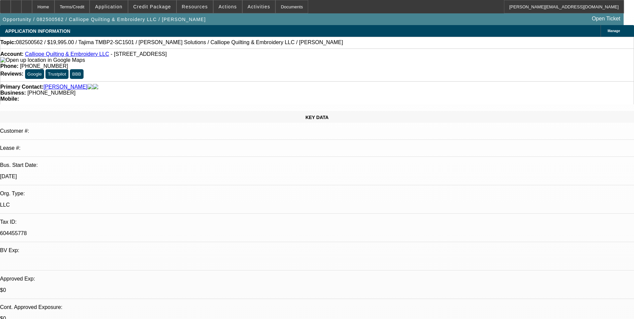
select select "0"
select select "2"
select select "0.1"
select select "4"
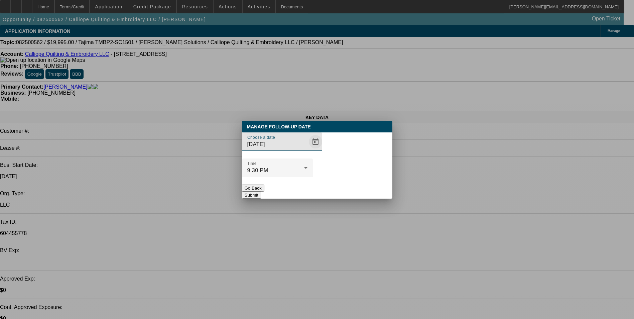
click at [308, 150] on span "Open calendar" at bounding box center [316, 142] width 16 height 16
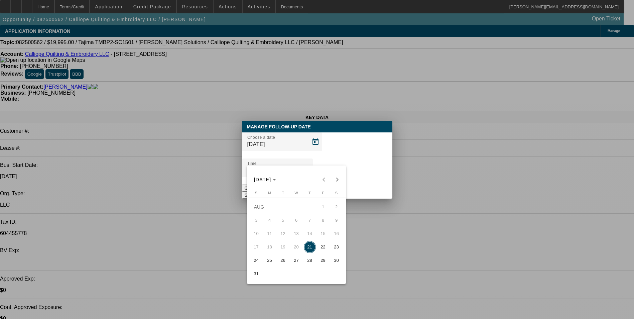
click at [324, 248] on span "22" at bounding box center [323, 247] width 12 height 12
type input "[DATE]"
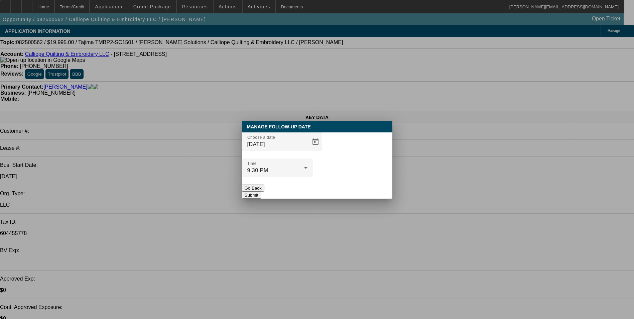
click at [261, 192] on button "Submit" at bounding box center [251, 195] width 19 height 7
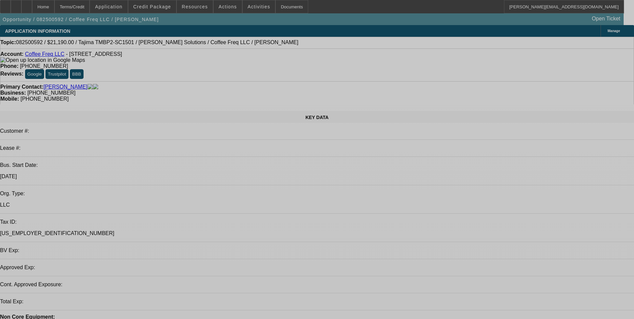
select select "0"
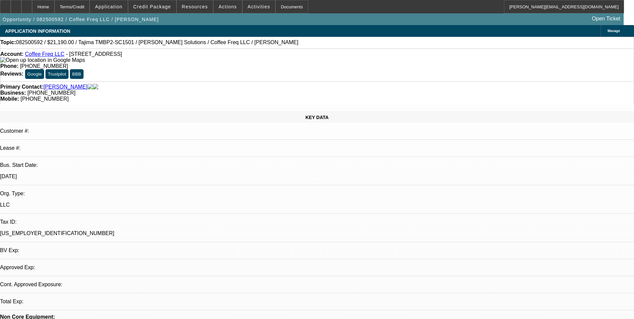
select select "2"
select select "0.1"
select select "4"
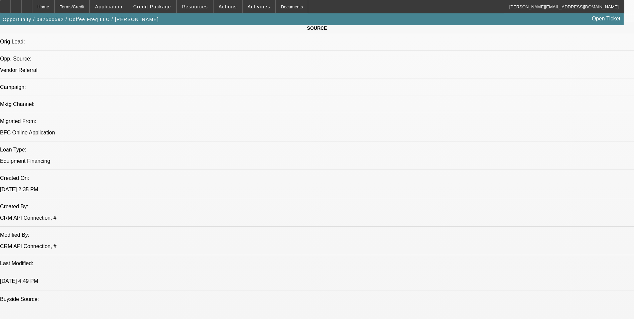
scroll to position [502, 0]
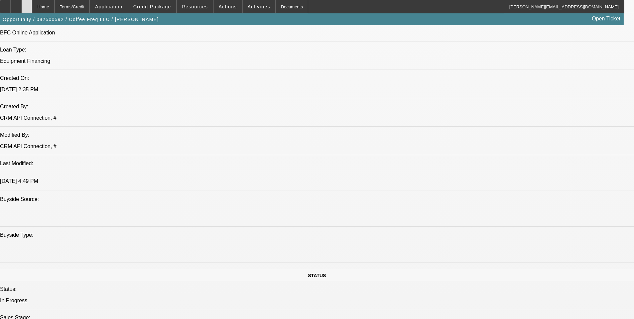
click at [32, 7] on div at bounding box center [26, 6] width 11 height 13
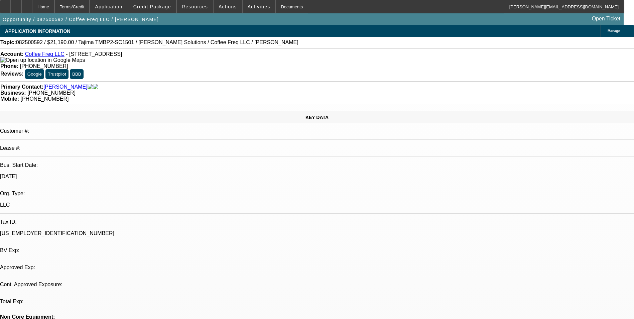
select select "0"
select select "2"
select select "0.1"
select select "4"
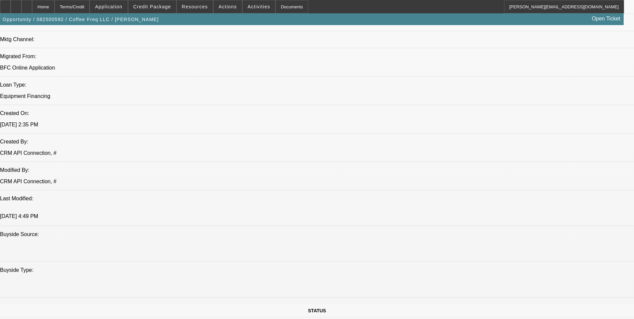
scroll to position [435, 0]
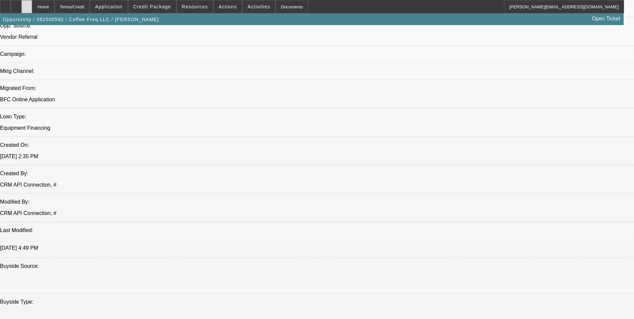
click at [32, 4] on div at bounding box center [26, 6] width 11 height 13
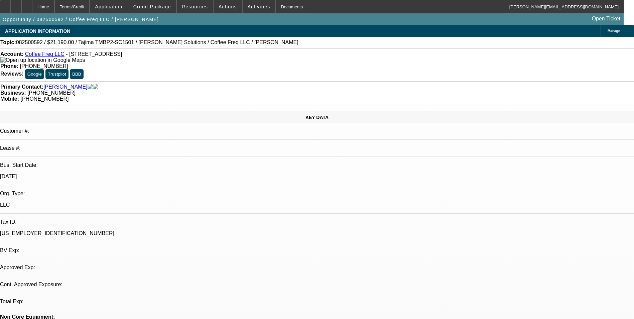
select select "0"
select select "2"
select select "0.1"
select select "1"
select select "2"
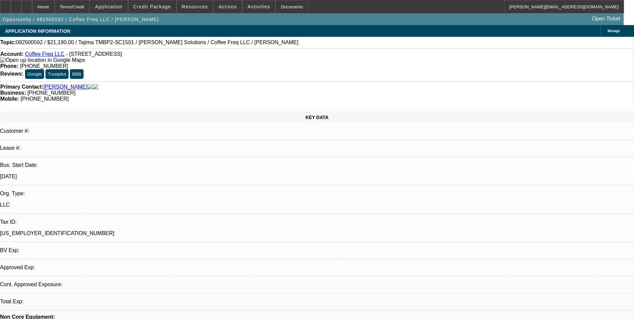
select select "4"
click at [16, 4] on icon at bounding box center [16, 4] width 0 height 0
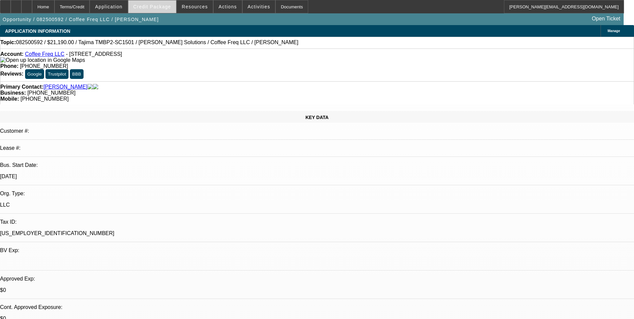
click at [152, 8] on span "Credit Package" at bounding box center [152, 6] width 38 height 5
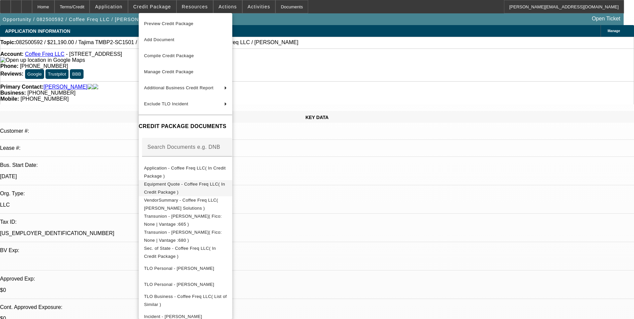
click at [192, 187] on span "Equipment Quote - Coffee Freq LLC( In Credit Package )" at bounding box center [184, 188] width 81 height 13
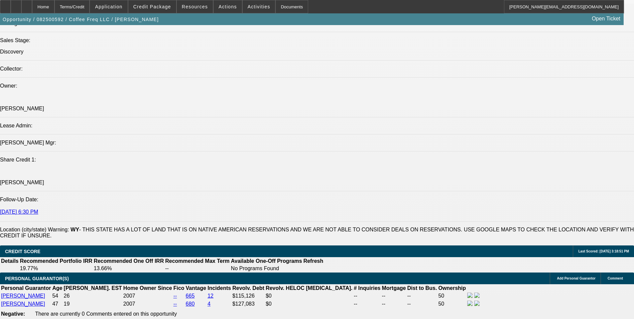
scroll to position [869, 0]
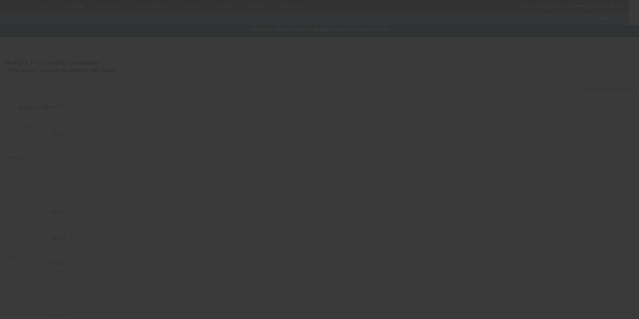
type input "$21,190.00"
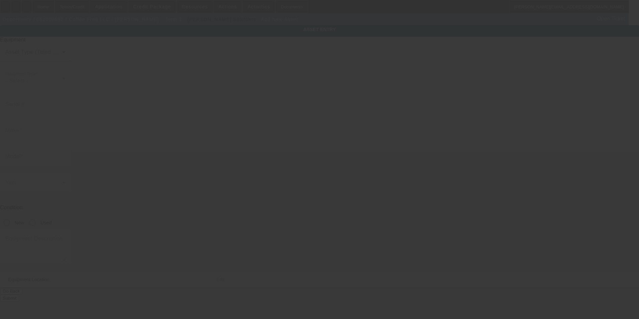
type input "862 Heritage Road"
type input "Lander"
type input "82520"
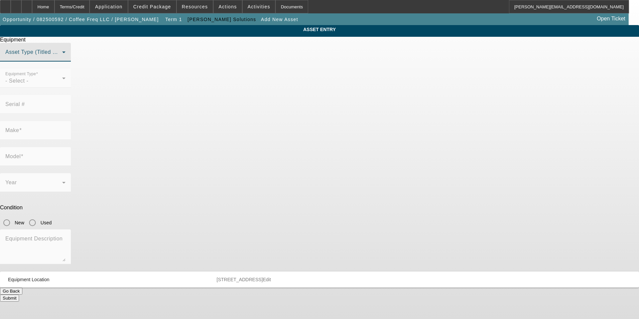
click at [62, 59] on span at bounding box center [33, 55] width 57 height 8
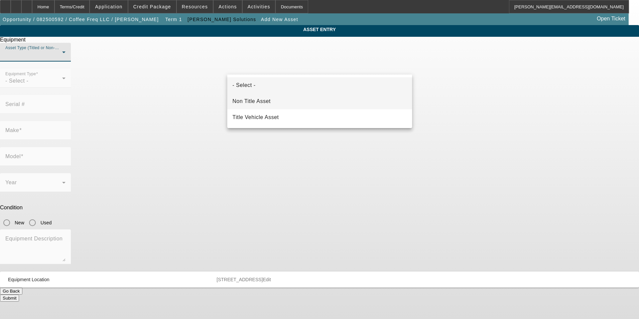
click at [297, 101] on mat-option "Non Title Asset" at bounding box center [319, 101] width 185 height 16
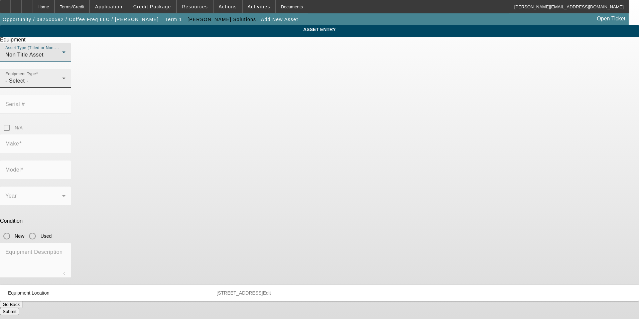
click at [62, 85] on div "- Select -" at bounding box center [33, 81] width 57 height 8
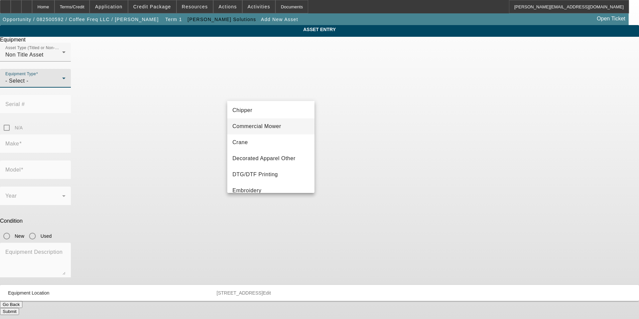
scroll to position [67, 0]
click at [262, 157] on mat-option "Embroidery" at bounding box center [271, 157] width 88 height 16
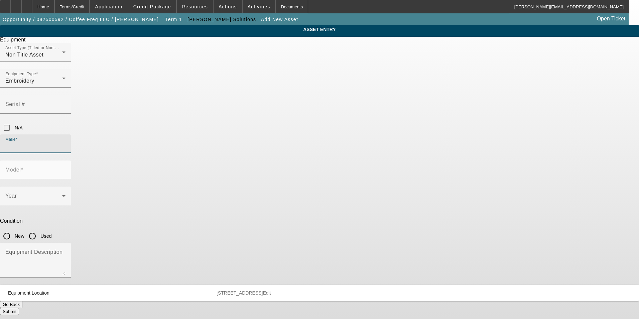
drag, startPoint x: 277, startPoint y: 118, endPoint x: 277, endPoint y: 114, distance: 4.0
click at [66, 134] on div "Make" at bounding box center [35, 143] width 60 height 19
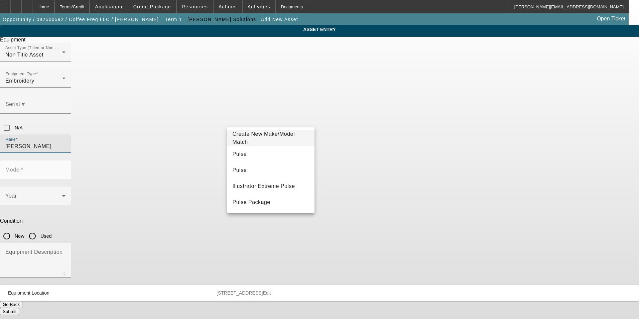
click at [260, 156] on mat-option "Pulse" at bounding box center [271, 154] width 88 height 16
type input "Pulse"
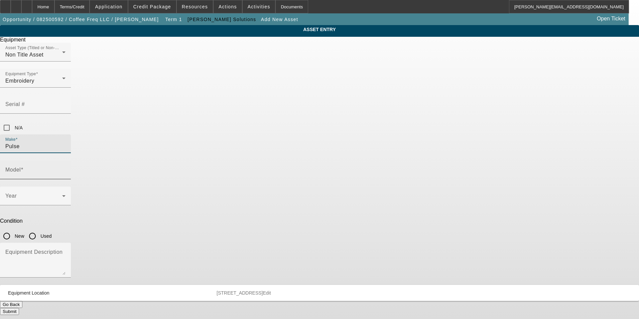
click at [66, 169] on input "Model" at bounding box center [35, 173] width 60 height 8
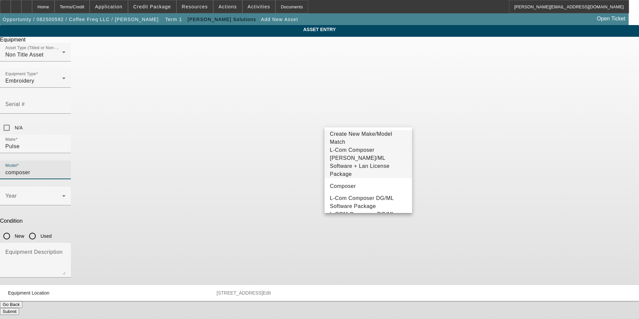
click at [383, 156] on span "L-Com Composer Tajima DG/ML Software + Lan License Package" at bounding box center [368, 162] width 77 height 32
type input "L-Com Composer Tajima DG/ML Software + Lan License Package"
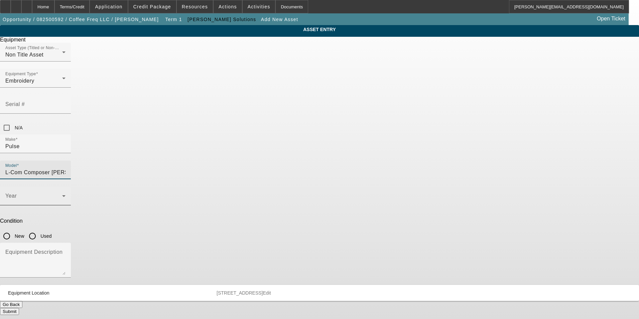
scroll to position [0, 51]
click at [66, 187] on div "Year" at bounding box center [35, 196] width 60 height 19
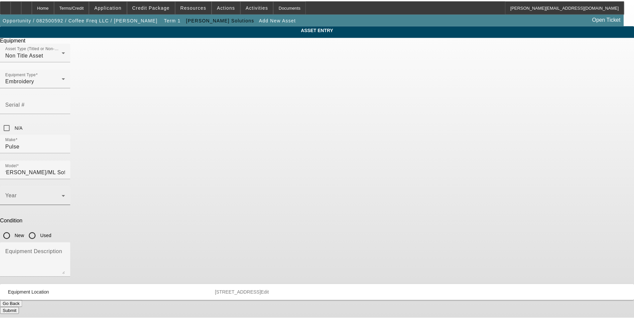
scroll to position [0, 0]
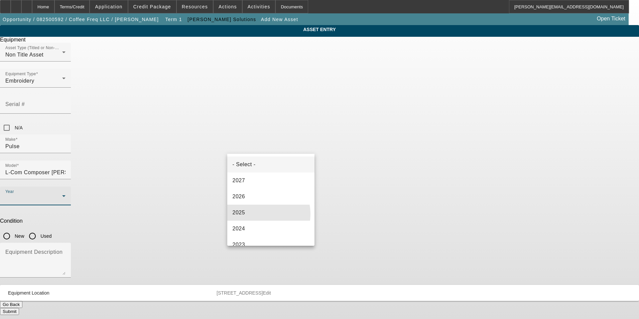
drag, startPoint x: 258, startPoint y: 214, endPoint x: 331, endPoint y: 162, distance: 89.4
click at [259, 212] on mat-option "2025" at bounding box center [271, 213] width 88 height 16
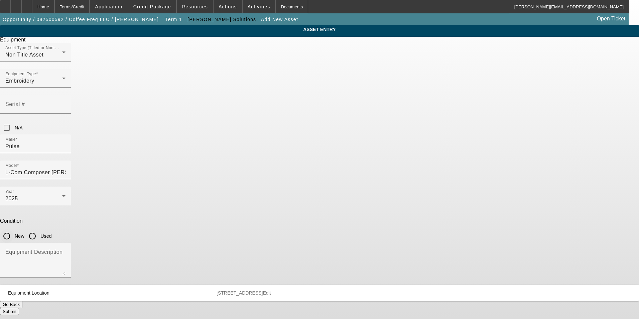
click at [13, 229] on input "New" at bounding box center [6, 235] width 13 height 13
radio input "true"
click at [66, 243] on div "Equipment Description" at bounding box center [35, 260] width 60 height 35
type textarea "new software"
click at [19, 308] on button "Submit" at bounding box center [9, 311] width 19 height 7
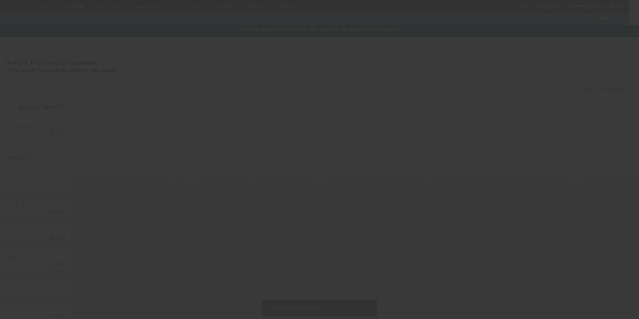
type input "$21,190.00"
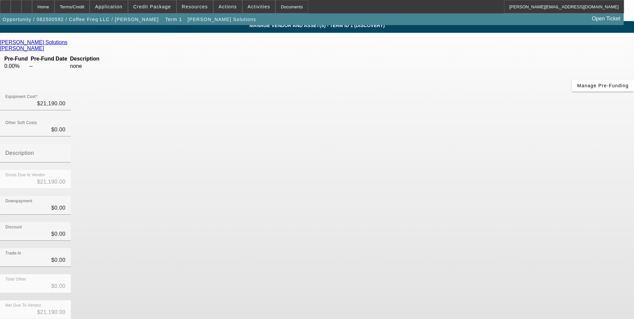
scroll to position [5, 0]
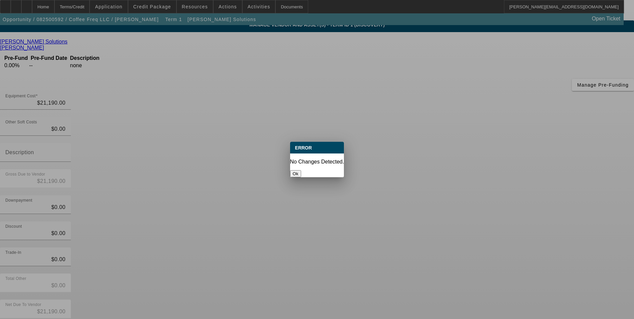
click at [301, 170] on button "Ok" at bounding box center [295, 173] width 11 height 7
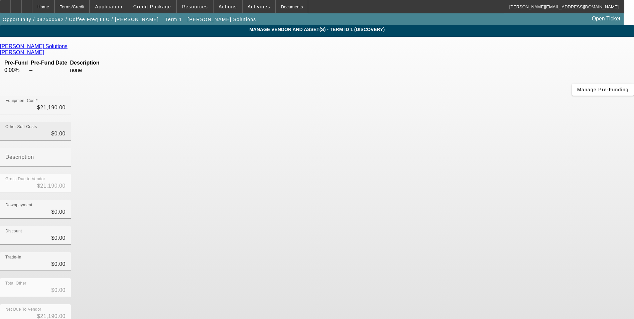
scroll to position [5, 0]
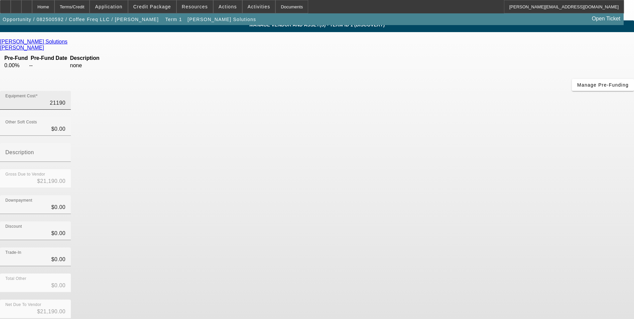
click at [66, 99] on input "21190" at bounding box center [35, 103] width 60 height 8
type input "$21,190.00"
click at [467, 221] on div "Discount $0.00" at bounding box center [317, 234] width 634 height 26
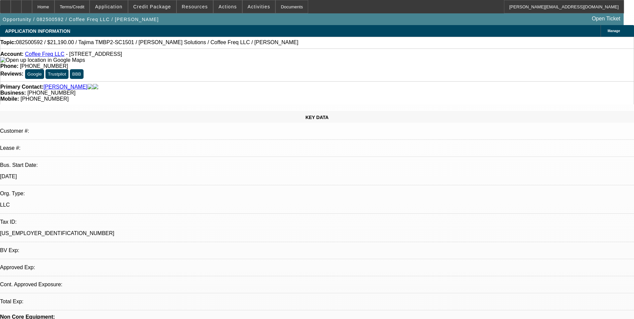
select select "0"
select select "2"
select select "0.1"
select select "4"
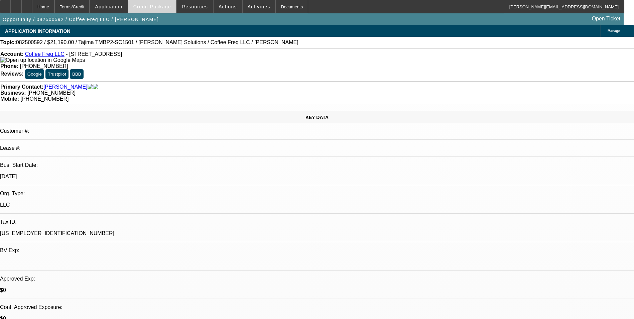
click at [165, 8] on span "Credit Package" at bounding box center [152, 6] width 38 height 5
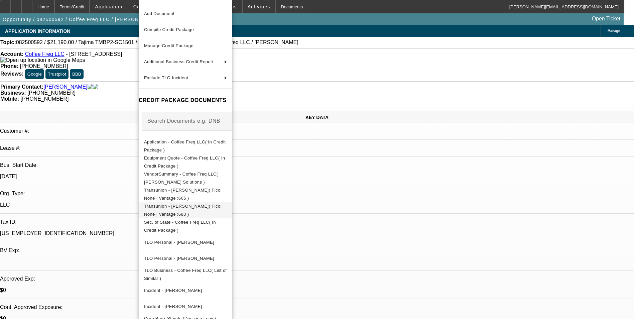
scroll to position [25, 0]
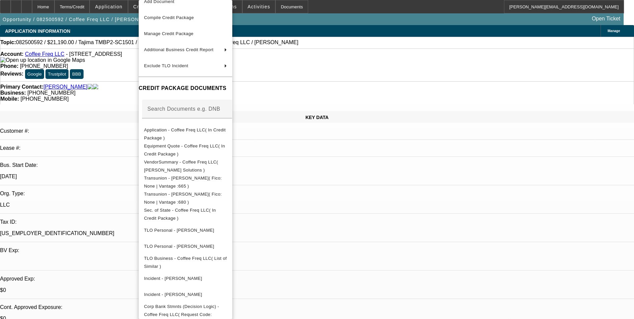
click at [349, 187] on div at bounding box center [317, 159] width 634 height 319
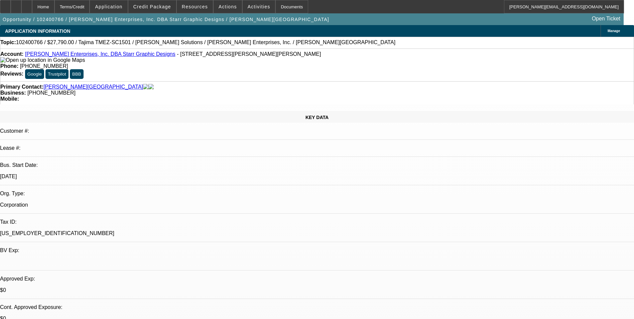
select select "0"
select select "2"
select select "0.1"
select select "4"
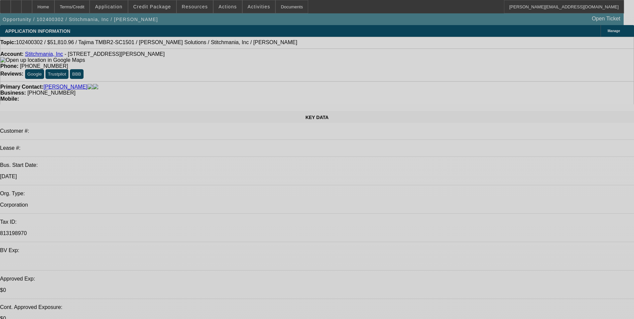
select select "0"
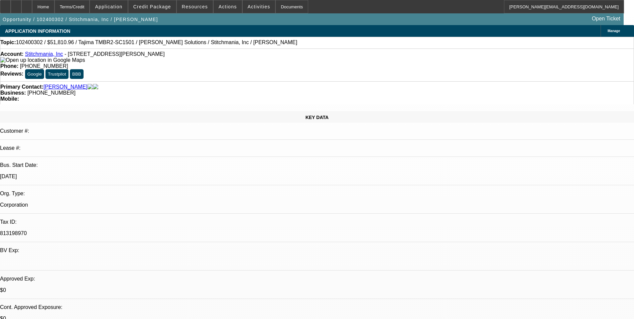
select select "0"
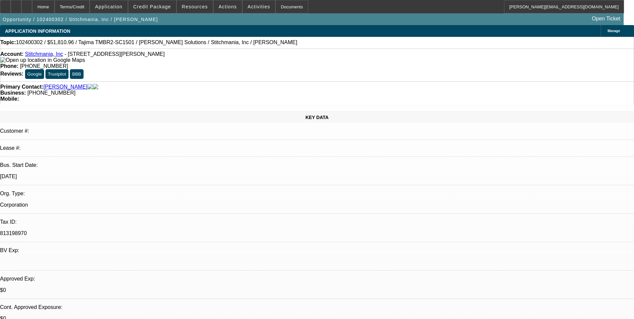
select select "0"
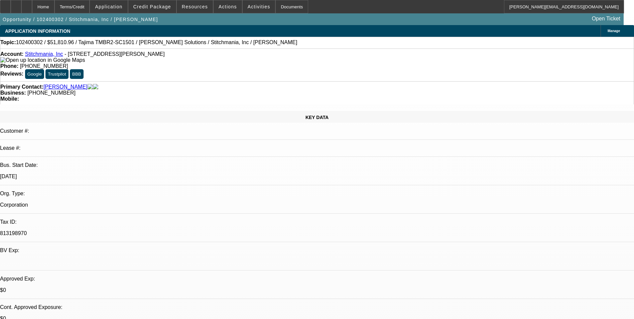
select select "0"
select select "1"
select select "6"
select select "1"
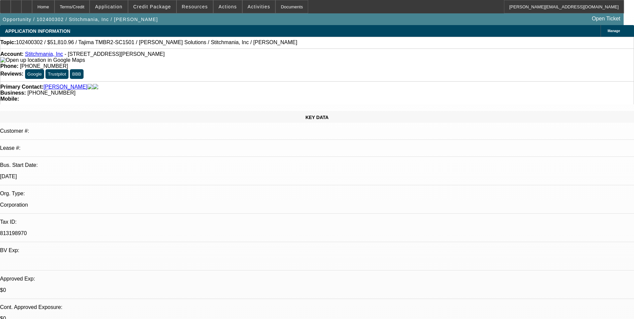
select select "1"
select select "6"
select select "1"
select select "6"
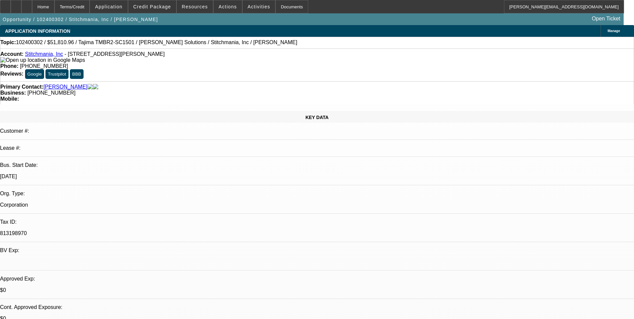
select select "1"
select select "6"
